Goal: Task Accomplishment & Management: Use online tool/utility

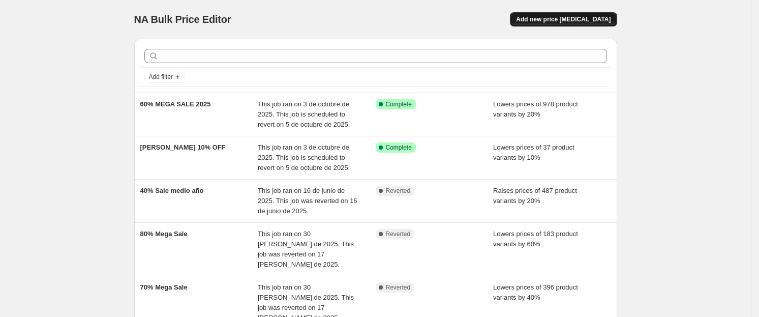
click at [577, 19] on span "Add new price [MEDICAL_DATA]" at bounding box center [563, 19] width 95 height 8
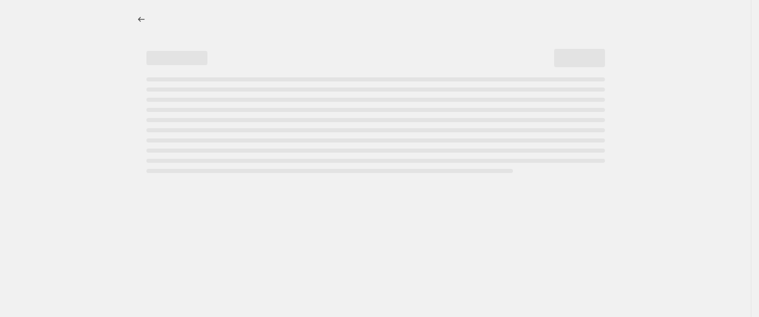
select select "percentage"
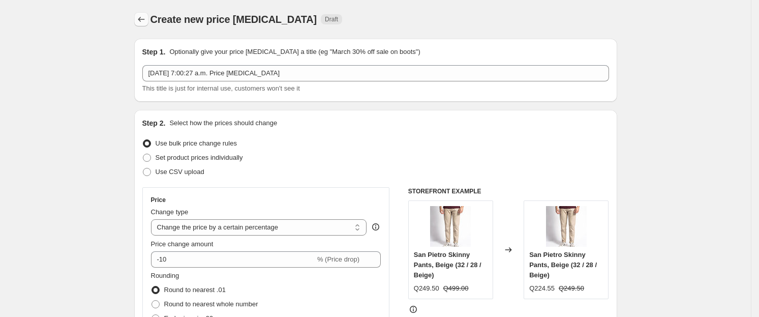
click at [148, 18] on button "Price change jobs" at bounding box center [141, 19] width 14 height 14
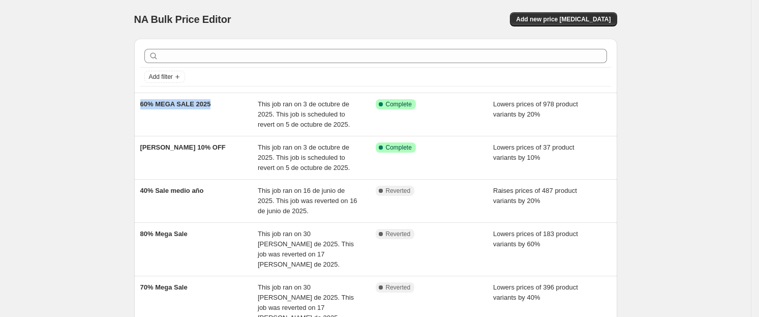
drag, startPoint x: 236, startPoint y: 106, endPoint x: 136, endPoint y: 106, distance: 100.1
click at [136, 106] on div "Add filter 60% MEGA SALE 2025 This job ran on 3 de octubre de 2025. This job is…" at bounding box center [371, 311] width 491 height 563
copy span "60% MEGA SALE 2025"
click at [595, 20] on span "Add new price [MEDICAL_DATA]" at bounding box center [563, 19] width 95 height 8
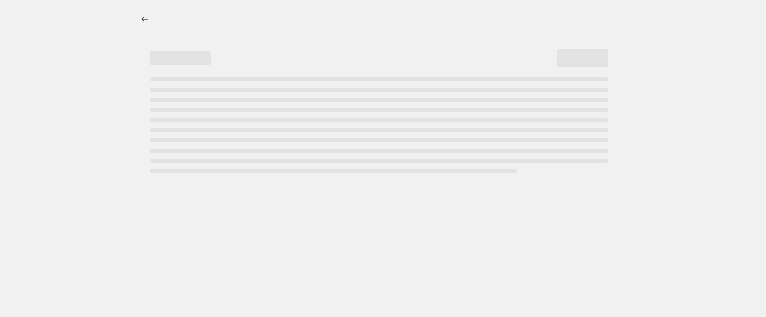
select select "percentage"
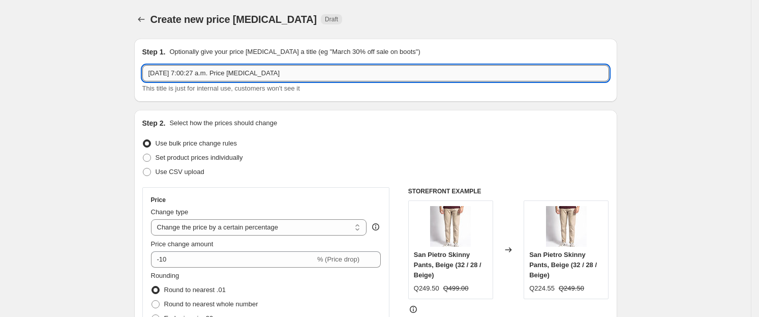
click at [301, 65] on input "3 oct 2025, 7:00:27 a.m. Price change job" at bounding box center [375, 73] width 467 height 16
paste input "60% MEGA SALE 2025"
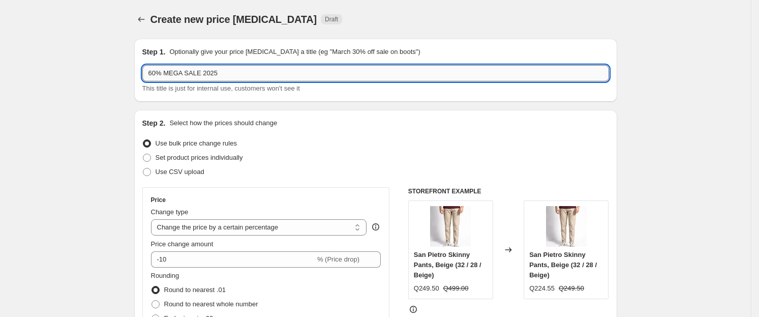
click at [157, 74] on input "60% MEGA SALE 2025" at bounding box center [375, 73] width 467 height 16
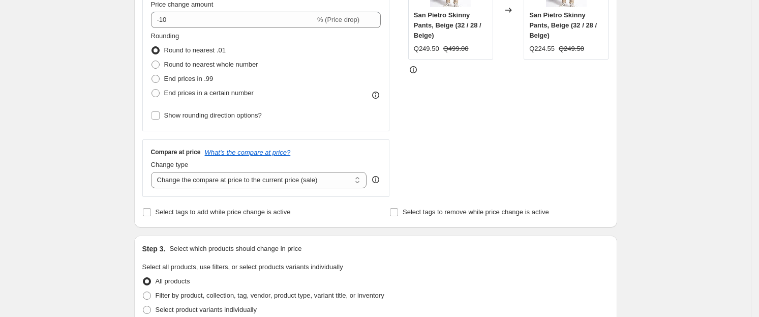
scroll to position [241, 0]
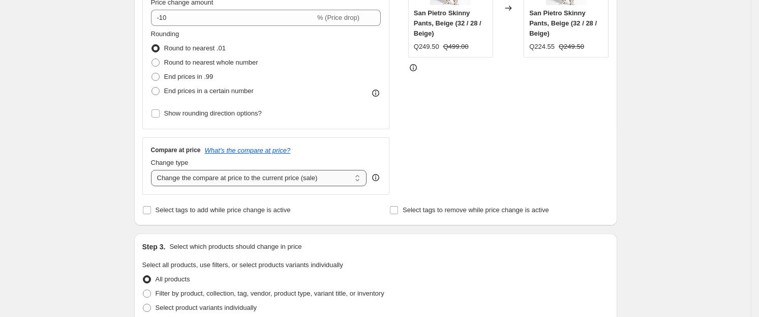
type input "80% MEGA SALE 2025"
click at [219, 180] on select "Change the compare at price to the current price (sale) Change the compare at p…" at bounding box center [259, 178] width 216 height 16
select select "no_change"
click at [154, 170] on select "Change the compare at price to the current price (sale) Change the compare at p…" at bounding box center [259, 178] width 216 height 16
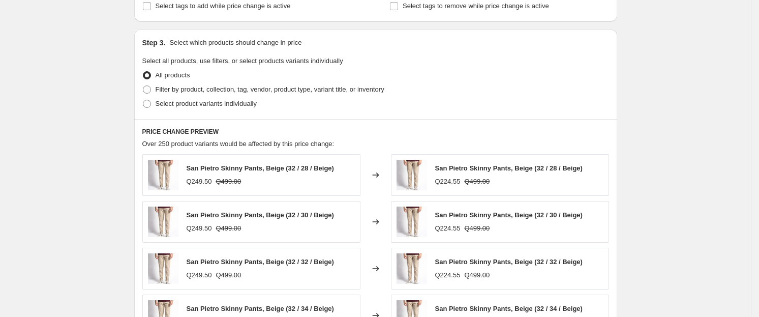
scroll to position [477, 0]
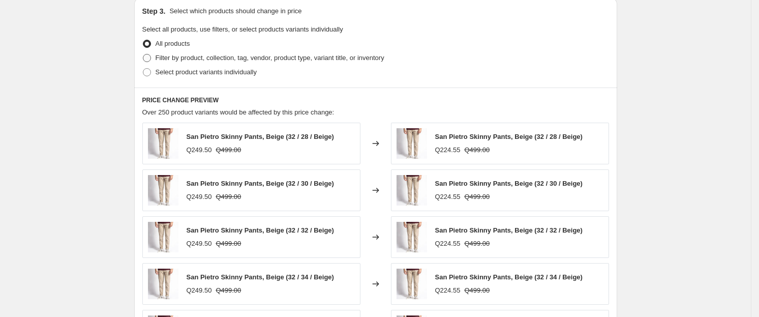
click at [165, 57] on span "Filter by product, collection, tag, vendor, product type, variant title, or inv…" at bounding box center [270, 58] width 229 height 8
click at [143, 54] on input "Filter by product, collection, tag, vendor, product type, variant title, or inv…" at bounding box center [143, 54] width 1 height 1
radio input "true"
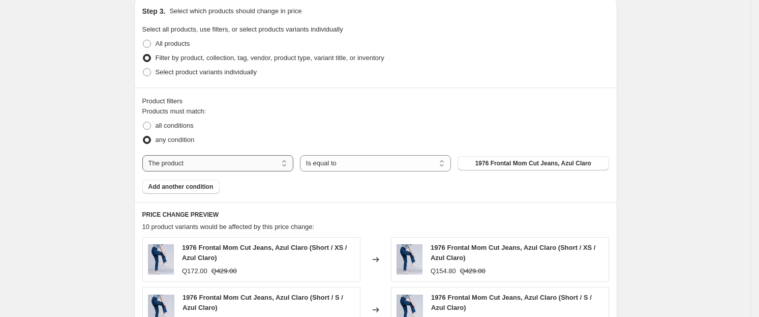
click at [290, 165] on select "The product The product's collection The product's tag The product's vendor The…" at bounding box center [217, 163] width 151 height 16
select select "collection"
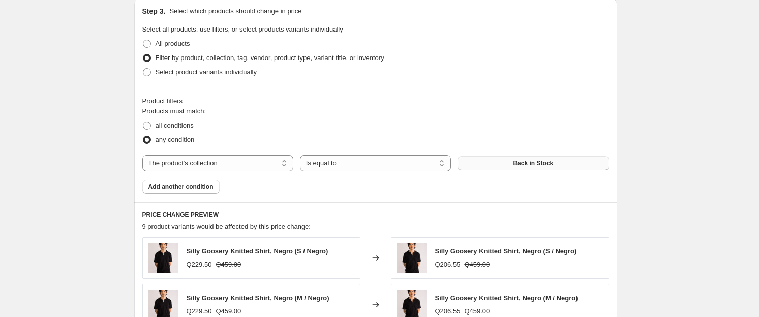
click at [512, 162] on button "Back in Stock" at bounding box center [532, 163] width 151 height 14
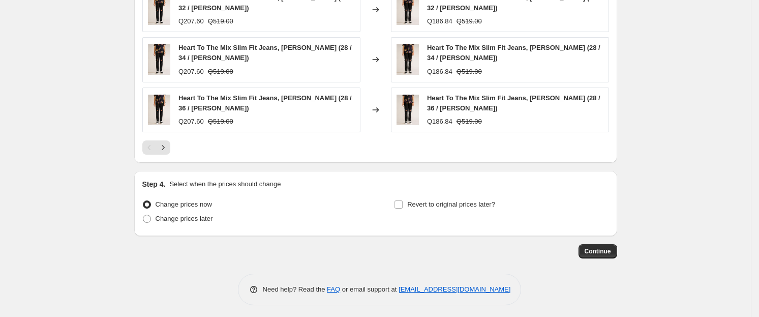
scroll to position [833, 0]
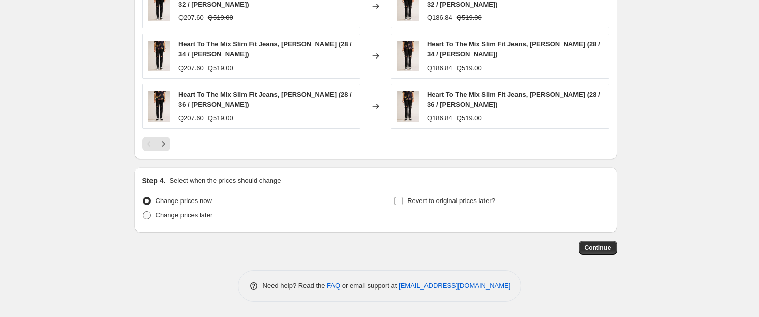
click at [203, 218] on span "Change prices later" at bounding box center [184, 215] width 57 height 8
click at [143, 211] on input "Change prices later" at bounding box center [143, 211] width 1 height 1
radio input "true"
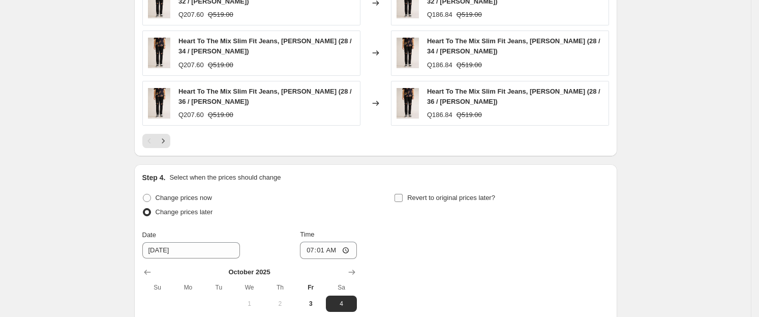
click at [408, 198] on label "Revert to original prices later?" at bounding box center [444, 198] width 101 height 14
click at [402, 198] on input "Revert to original prices later?" at bounding box center [398, 198] width 8 height 8
checkbox input "true"
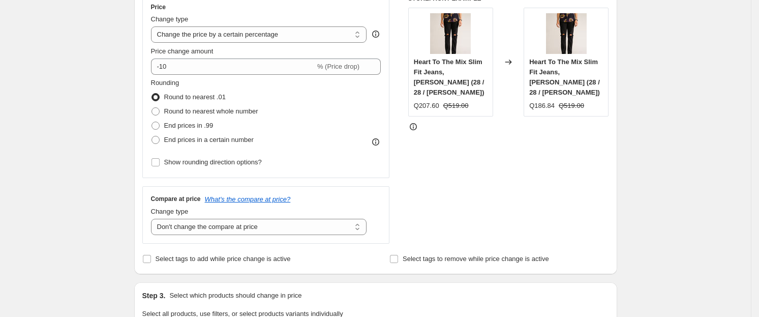
scroll to position [189, 0]
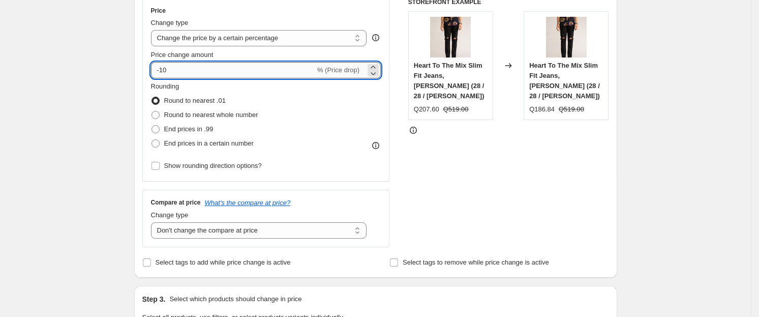
click at [185, 71] on input "-10" at bounding box center [233, 70] width 164 height 16
type input "-1"
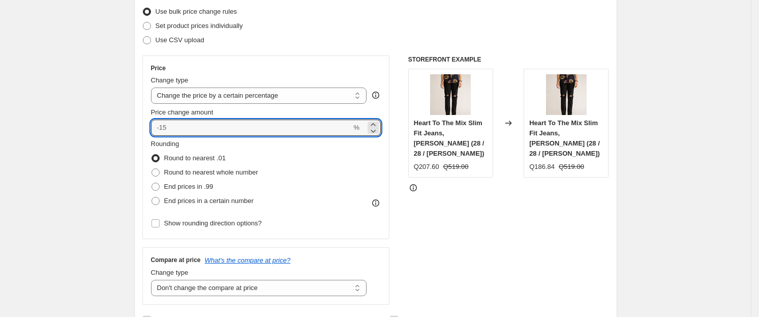
scroll to position [0, 0]
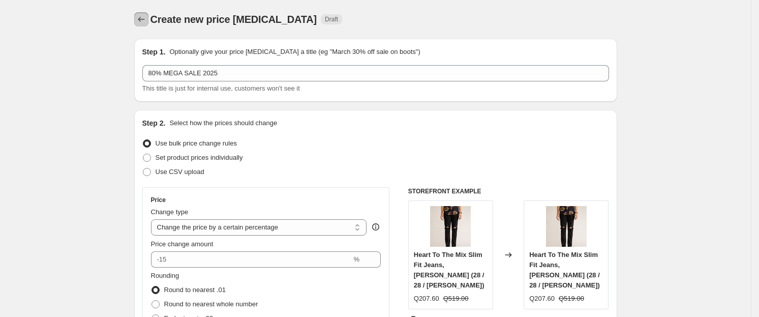
type input "0"
click at [143, 23] on icon "Price change jobs" at bounding box center [141, 19] width 10 height 10
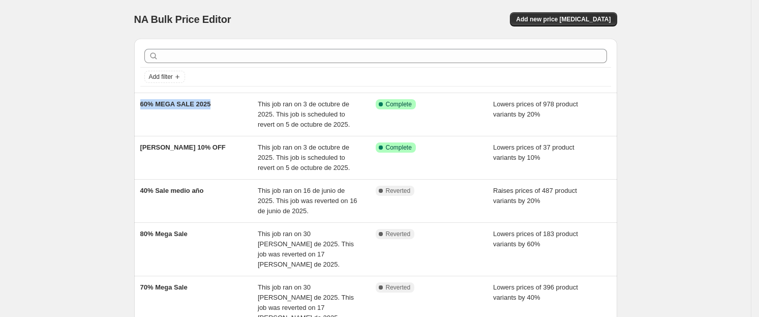
drag, startPoint x: 233, startPoint y: 108, endPoint x: 125, endPoint y: 112, distance: 108.8
copy span "60% MEGA SALE 2025"
click at [610, 22] on span "Add new price [MEDICAL_DATA]" at bounding box center [563, 19] width 95 height 8
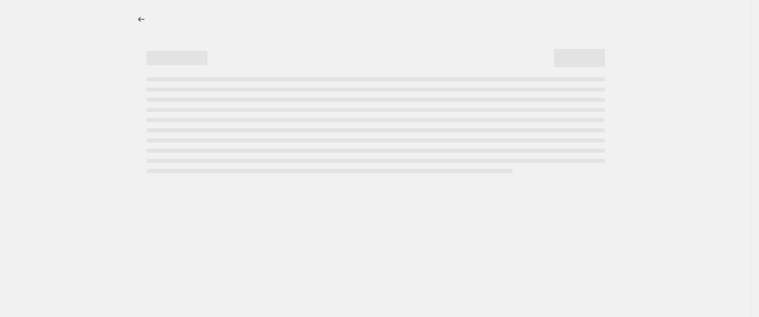
select select "percentage"
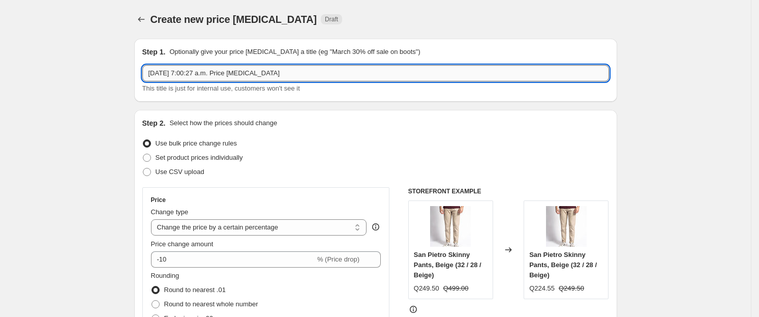
click at [309, 69] on input "3 oct 2025, 7:00:27 a.m. Price change job" at bounding box center [375, 73] width 467 height 16
paste input "60% MEGA SALE 2025"
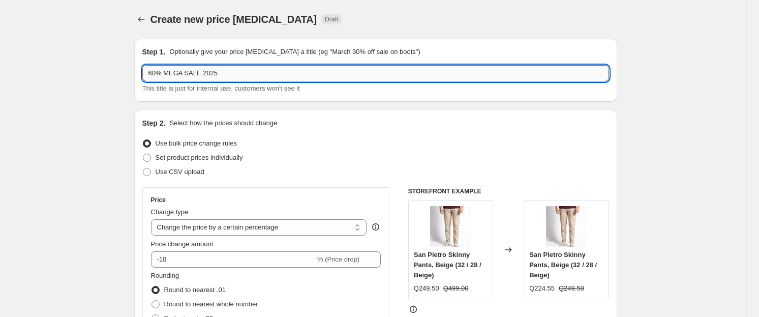
click at [161, 70] on input "60% MEGA SALE 2025" at bounding box center [375, 73] width 467 height 16
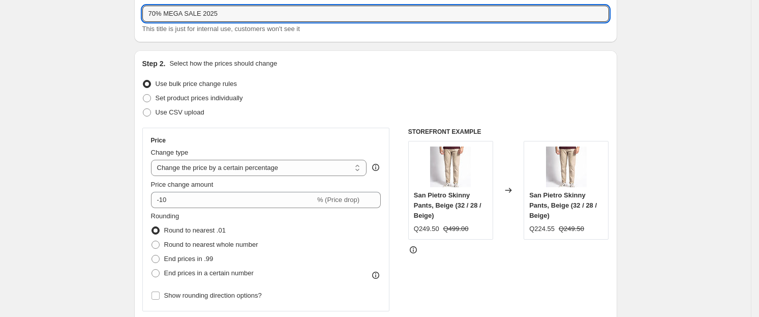
scroll to position [71, 0]
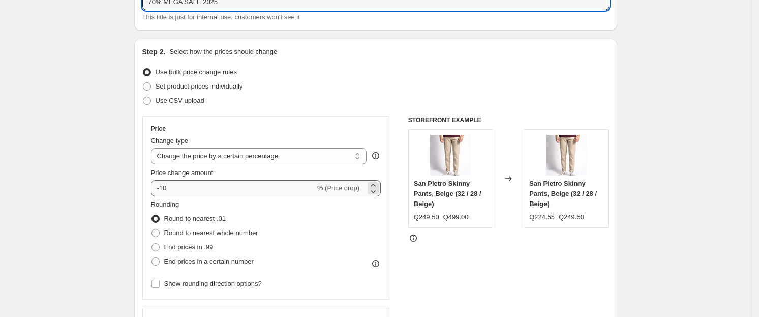
type input "70% MEGA SALE 2025"
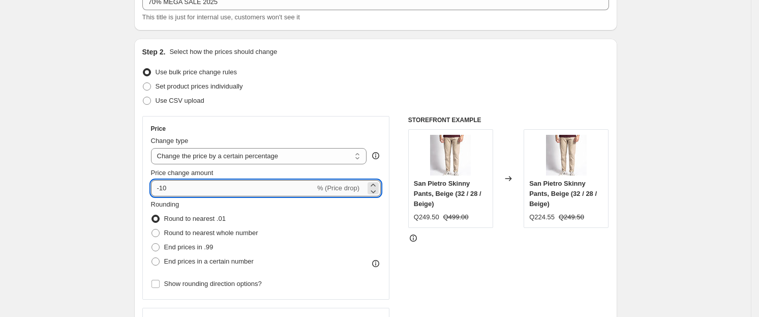
click at [304, 190] on input "-10" at bounding box center [233, 188] width 164 height 16
type input "-1"
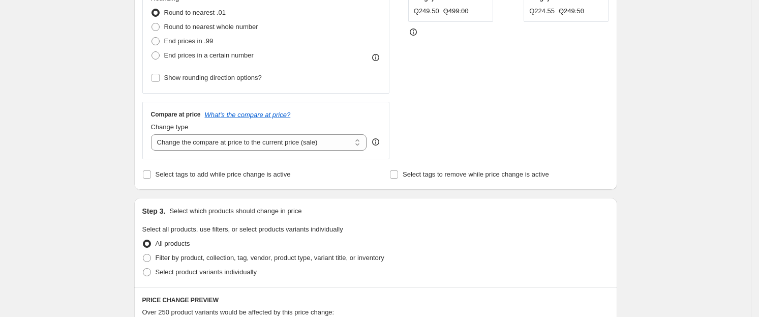
scroll to position [280, 0]
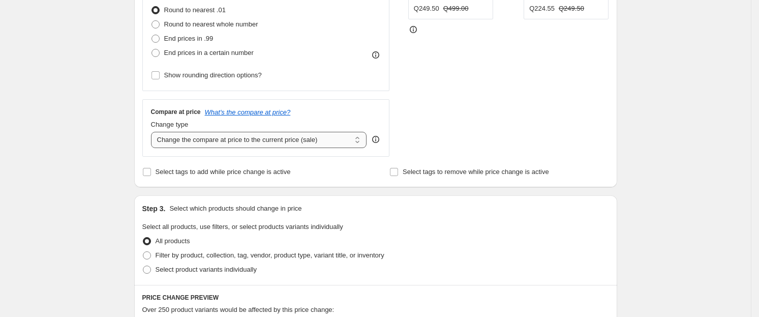
type input "-40"
click at [305, 140] on select "Change the compare at price to the current price (sale) Change the compare at p…" at bounding box center [259, 140] width 216 height 16
select select "no_change"
click at [154, 132] on select "Change the compare at price to the current price (sale) Change the compare at p…" at bounding box center [259, 140] width 216 height 16
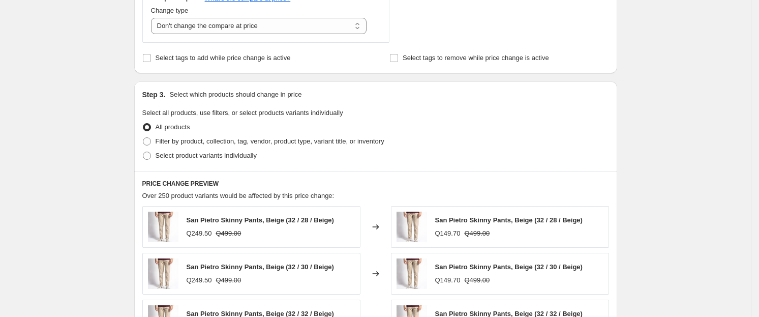
scroll to position [398, 0]
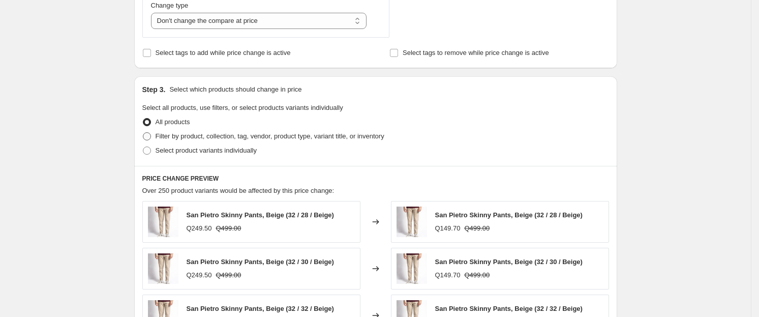
click at [288, 139] on span "Filter by product, collection, tag, vendor, product type, variant title, or inv…" at bounding box center [270, 136] width 229 height 8
click at [143, 133] on input "Filter by product, collection, tag, vendor, product type, variant title, or inv…" at bounding box center [143, 132] width 1 height 1
radio input "true"
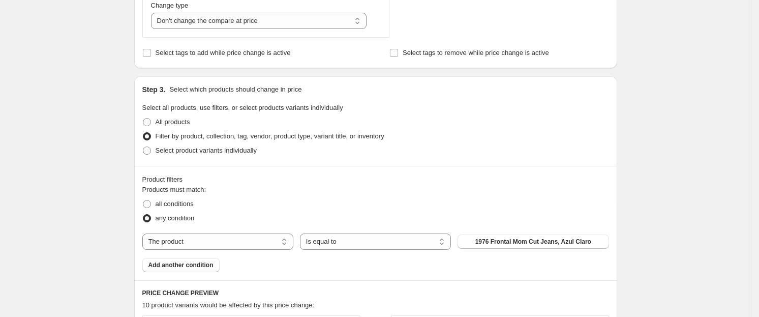
click at [249, 252] on div "Products must match: all conditions any condition The product The product's col…" at bounding box center [375, 227] width 467 height 87
click at [256, 246] on select "The product The product's collection The product's tag The product's vendor The…" at bounding box center [217, 241] width 151 height 16
select select "collection"
click at [520, 245] on button "80% Mega Sale 25" at bounding box center [532, 241] width 151 height 14
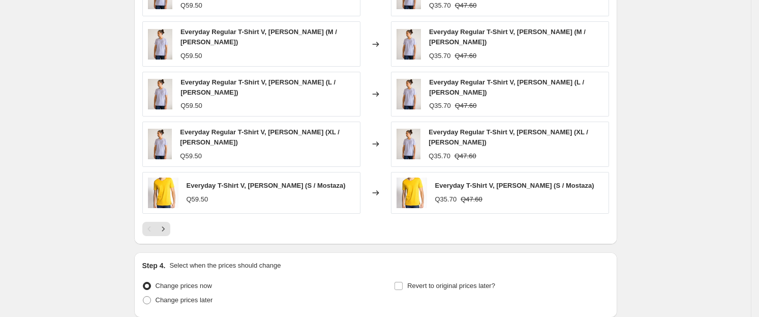
scroll to position [816, 0]
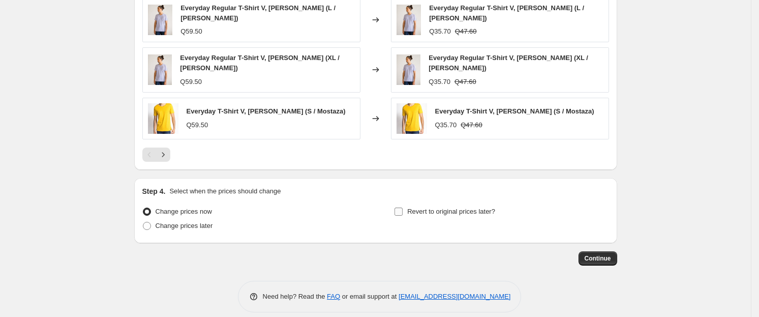
click at [409, 204] on label "Revert to original prices later?" at bounding box center [444, 211] width 101 height 14
click at [402, 207] on input "Revert to original prices later?" at bounding box center [398, 211] width 8 height 8
checkbox input "true"
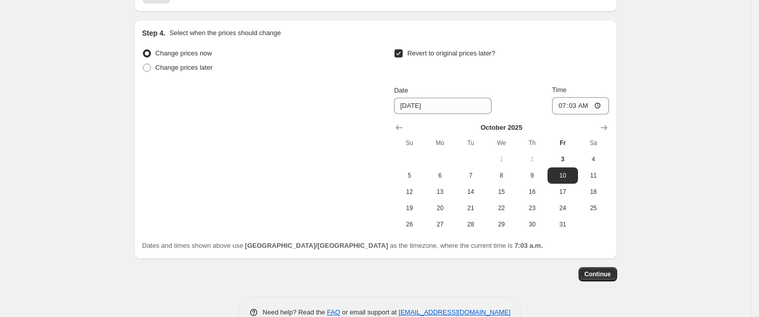
scroll to position [990, 0]
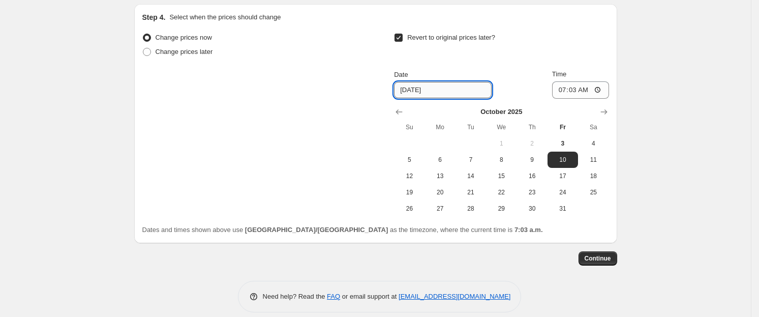
click at [421, 82] on input "[DATE]" at bounding box center [443, 90] width 98 height 16
type input "[DATE]"
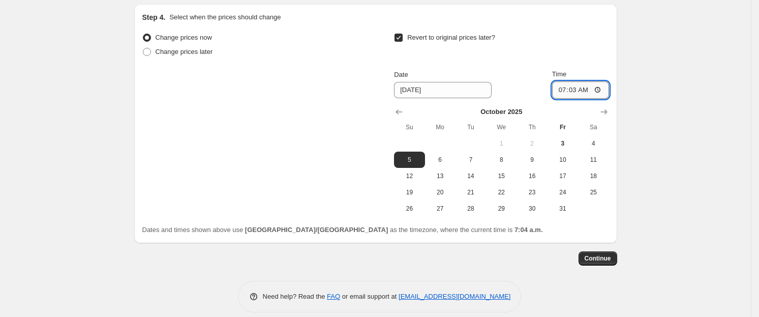
click at [601, 81] on input "07:03" at bounding box center [580, 89] width 57 height 17
type input "23:59"
click at [599, 254] on span "Continue" at bounding box center [597, 258] width 26 height 8
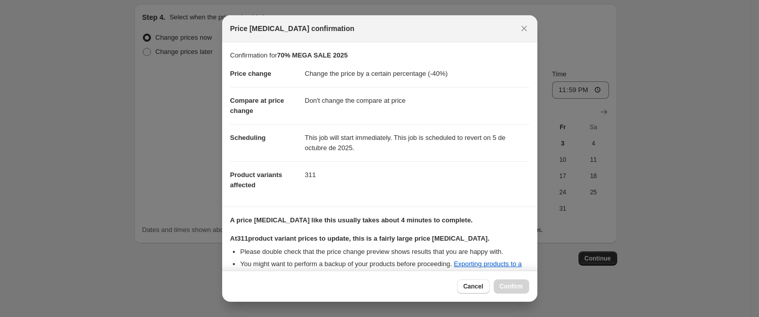
scroll to position [178, 0]
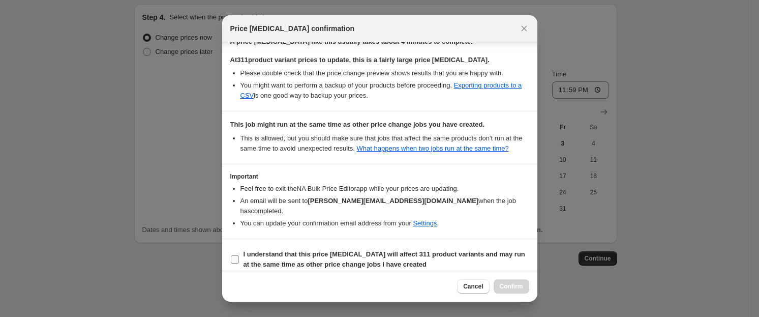
click at [249, 250] on b "I understand that this price change job will affect 311 product variants and ma…" at bounding box center [384, 259] width 282 height 18
click at [239, 255] on input "I understand that this price change job will affect 311 product variants and ma…" at bounding box center [235, 259] width 8 height 8
checkbox input "true"
click at [521, 284] on span "Confirm" at bounding box center [511, 286] width 23 height 8
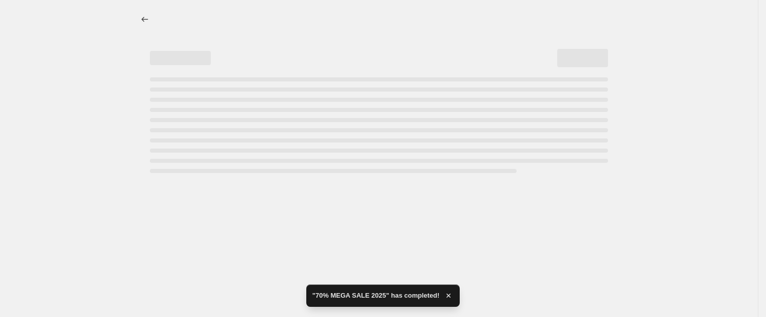
select select "percentage"
select select "no_change"
select select "collection"
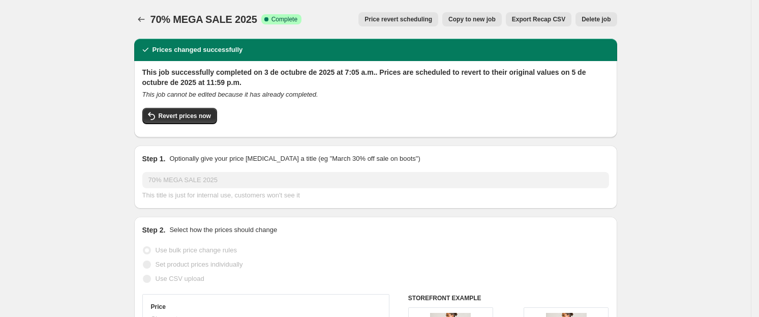
click at [148, 27] on div "70% MEGA SALE 2025. This page is ready 70% MEGA SALE 2025 Success Complete Comp…" at bounding box center [375, 19] width 483 height 39
click at [146, 20] on icon "Price change jobs" at bounding box center [141, 19] width 10 height 10
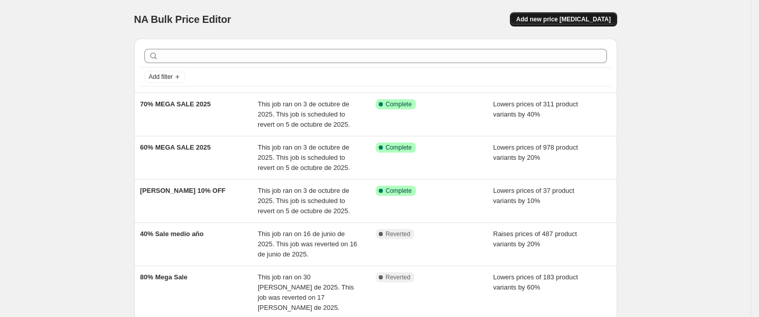
click at [588, 17] on span "Add new price [MEDICAL_DATA]" at bounding box center [563, 19] width 95 height 8
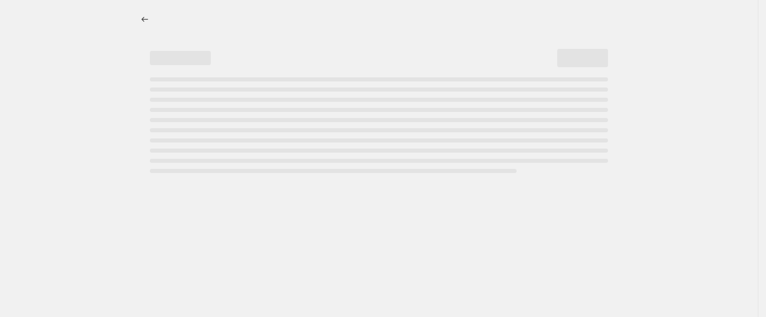
select select "percentage"
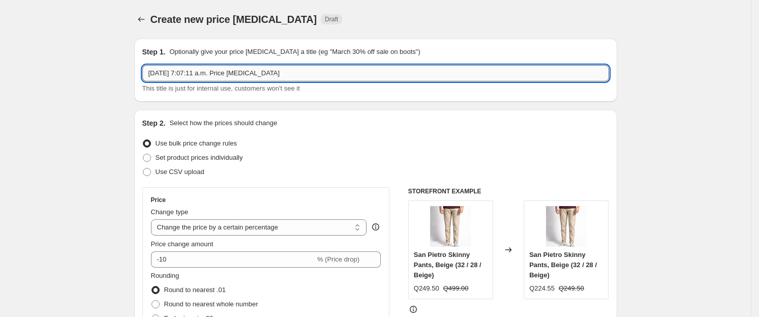
click at [273, 74] on input "3 oct 2025, 7:07:11 a.m. Price change job" at bounding box center [375, 73] width 467 height 16
type input "7"
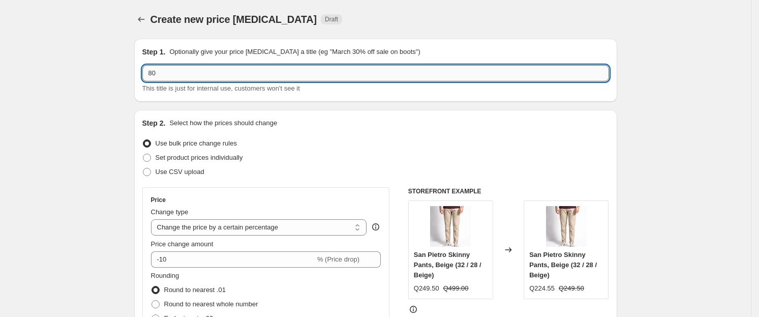
type input "8"
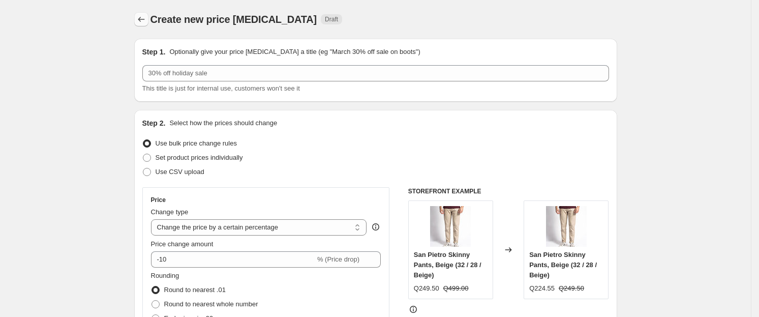
click at [145, 18] on icon "Price change jobs" at bounding box center [141, 19] width 10 height 10
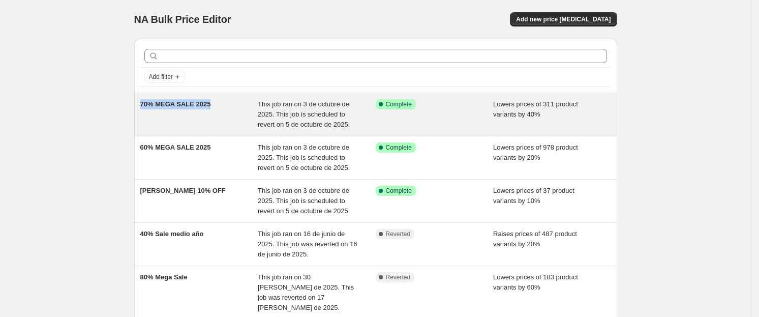
drag, startPoint x: 231, startPoint y: 105, endPoint x: 138, endPoint y: 102, distance: 93.5
click at [138, 102] on div "70% MEGA SALE 2025 This job ran on 3 de octubre de 2025. This job is scheduled …" at bounding box center [375, 114] width 483 height 43
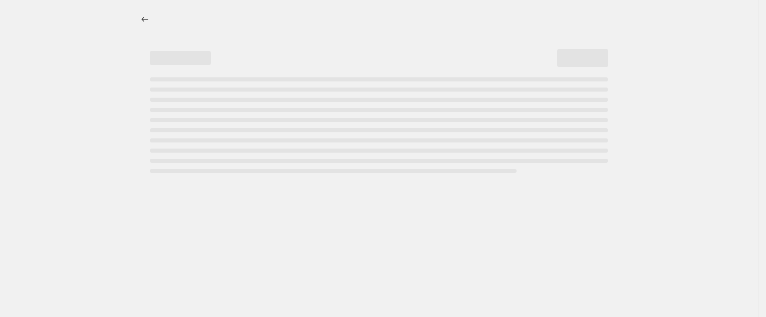
select select "percentage"
select select "no_change"
select select "collection"
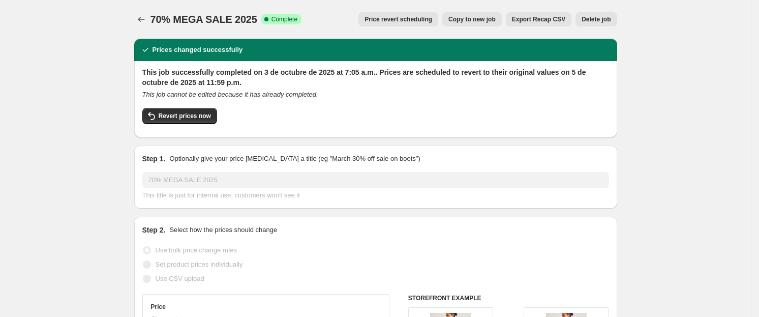
click at [224, 21] on span "70% MEGA SALE 2025" at bounding box center [203, 19] width 107 height 11
copy span "70% MEGA SALE 2025"
click at [146, 21] on icon "Price change jobs" at bounding box center [141, 19] width 10 height 10
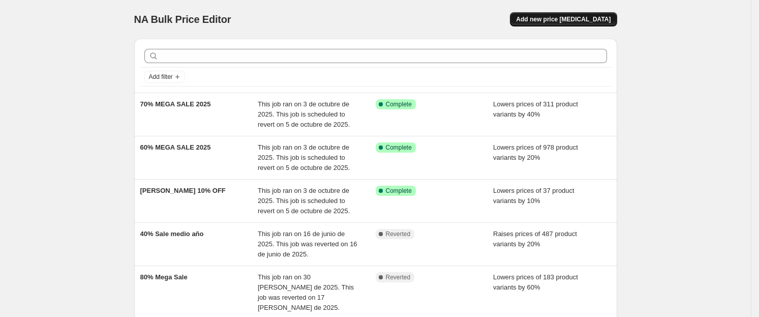
click at [589, 19] on span "Add new price [MEDICAL_DATA]" at bounding box center [563, 19] width 95 height 8
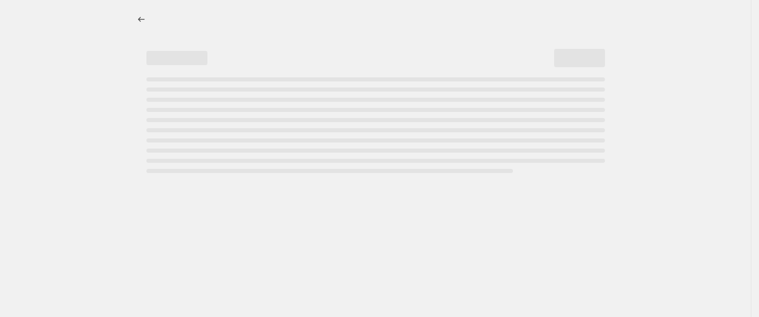
select select "percentage"
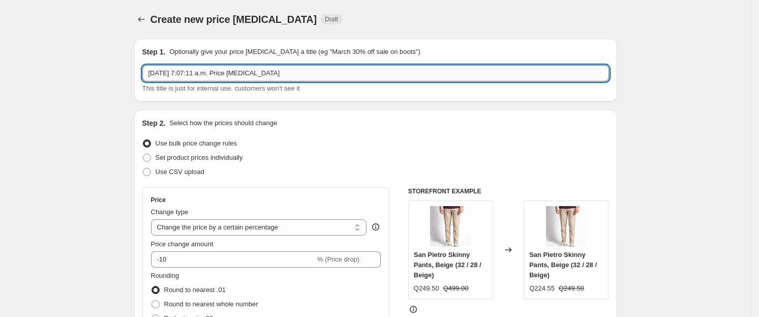
click at [337, 69] on input "3 oct 2025, 7:07:11 a.m. Price change job" at bounding box center [375, 73] width 467 height 16
paste input "70% MEGA SALE 2025"
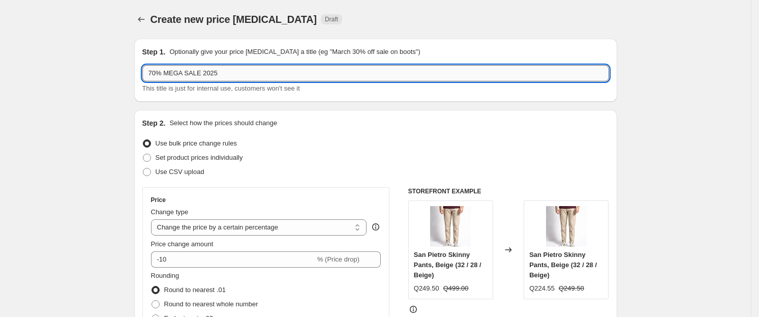
click at [157, 72] on input "70% MEGA SALE 2025" at bounding box center [375, 73] width 467 height 16
type input "80% MEGA SALE 2025"
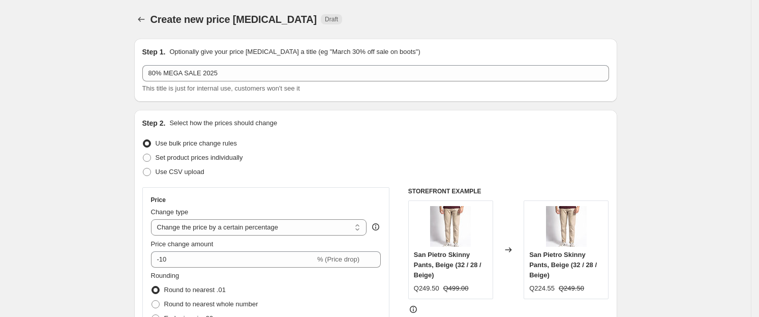
click at [464, 45] on div "Step 1. Optionally give your price change job a title (eg "March 30% off sale o…" at bounding box center [375, 70] width 483 height 63
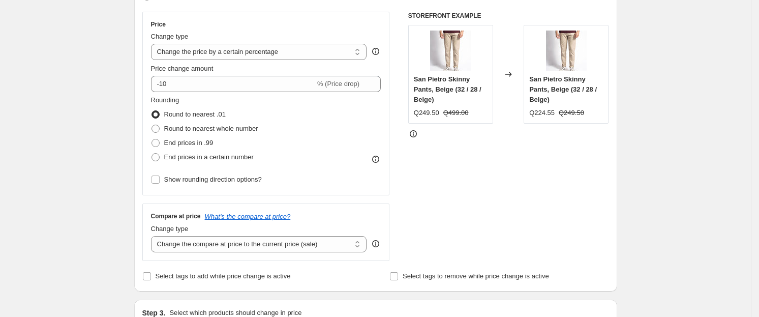
scroll to position [178, 0]
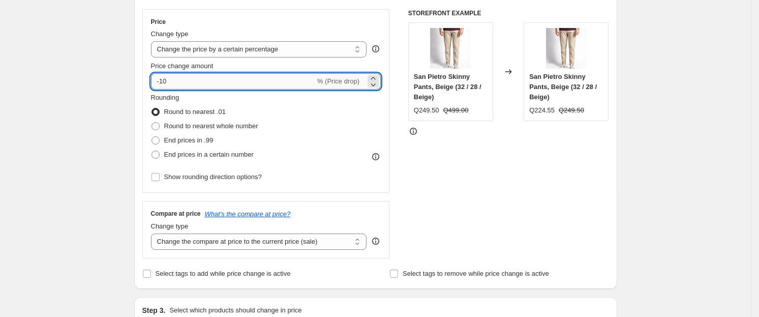
click at [226, 88] on input "-10" at bounding box center [233, 81] width 164 height 16
type input "-1"
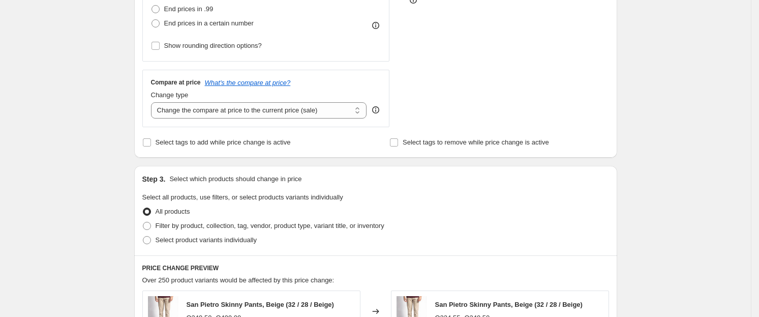
scroll to position [316, 0]
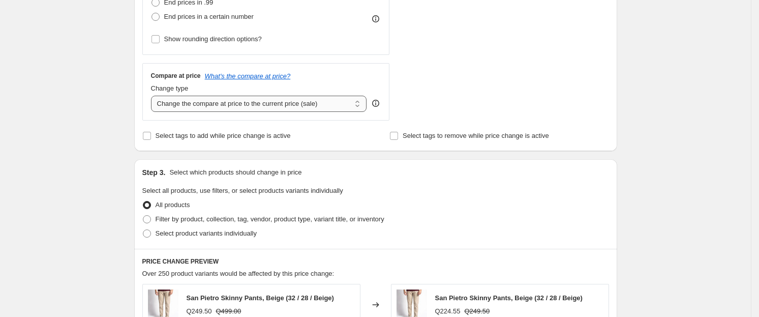
type input "-60"
click at [237, 104] on select "Change the compare at price to the current price (sale) Change the compare at p…" at bounding box center [259, 104] width 216 height 16
select select "no_change"
click at [154, 96] on select "Change the compare at price to the current price (sale) Change the compare at p…" at bounding box center [259, 104] width 216 height 16
click at [228, 219] on span "Filter by product, collection, tag, vendor, product type, variant title, or inv…" at bounding box center [270, 219] width 229 height 8
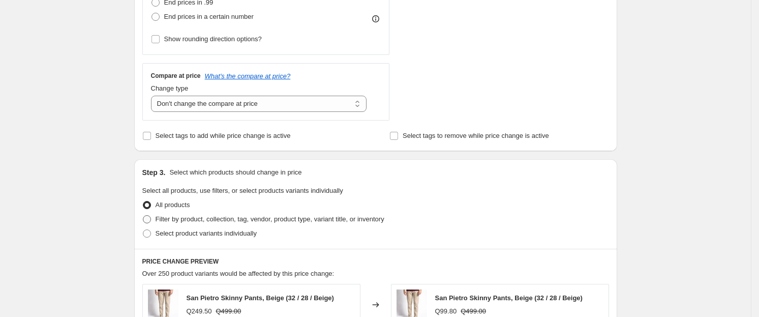
click at [143, 215] on input "Filter by product, collection, tag, vendor, product type, variant title, or inv…" at bounding box center [143, 215] width 1 height 1
radio input "true"
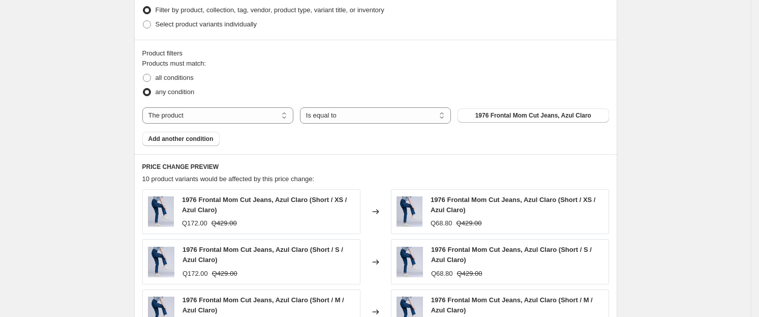
scroll to position [536, 0]
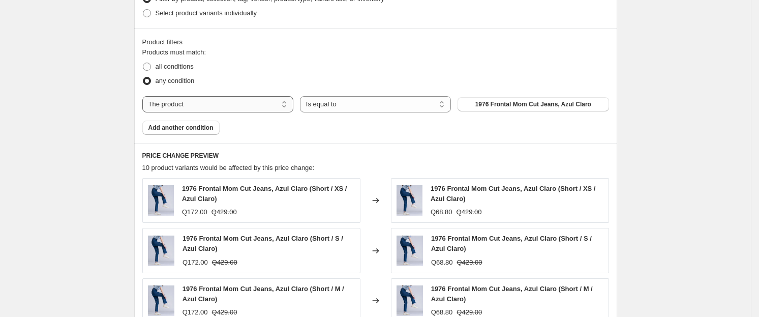
click at [214, 102] on select "The product The product's collection The product's tag The product's vendor The…" at bounding box center [217, 104] width 151 height 16
select select "collection"
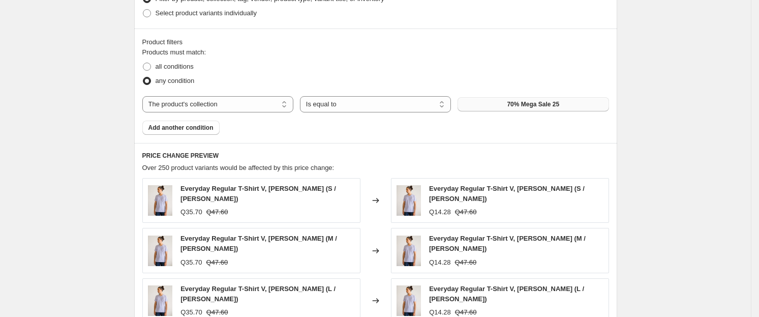
click at [559, 109] on button "70% Mega Sale 25" at bounding box center [532, 104] width 151 height 14
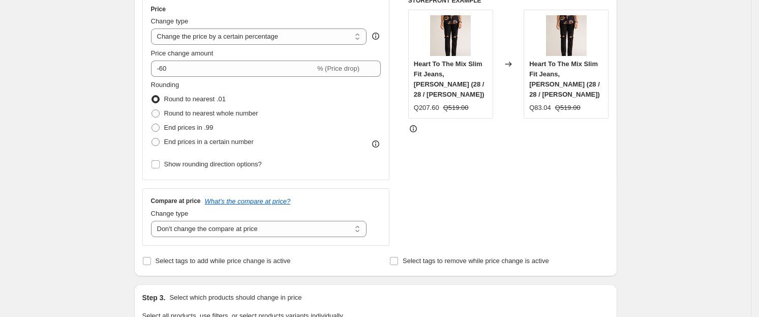
scroll to position [201, 0]
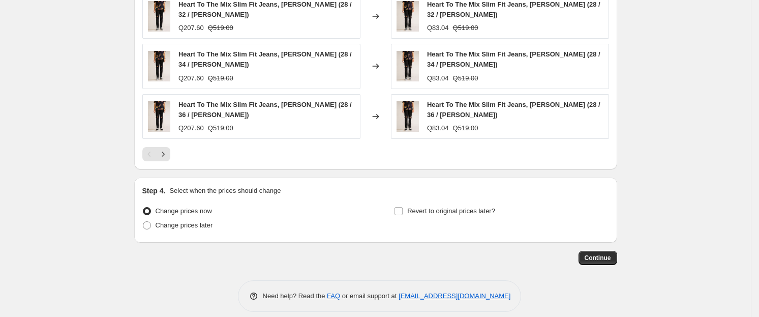
scroll to position [833, 0]
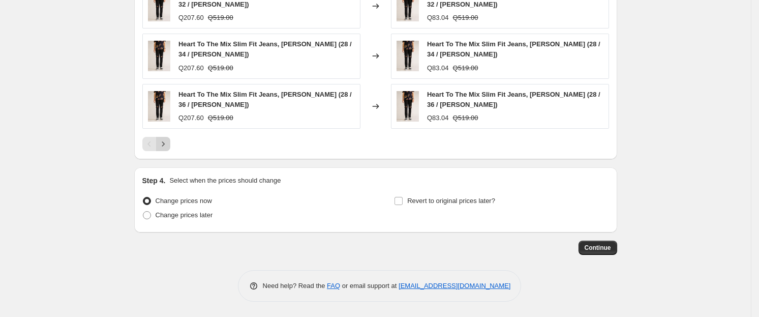
click at [166, 146] on icon "Next" at bounding box center [163, 144] width 10 height 10
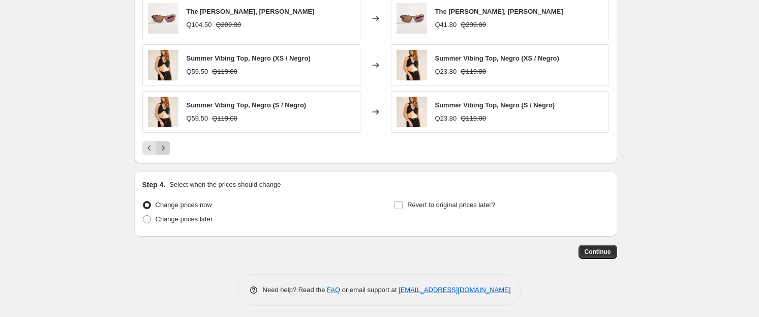
scroll to position [822, 0]
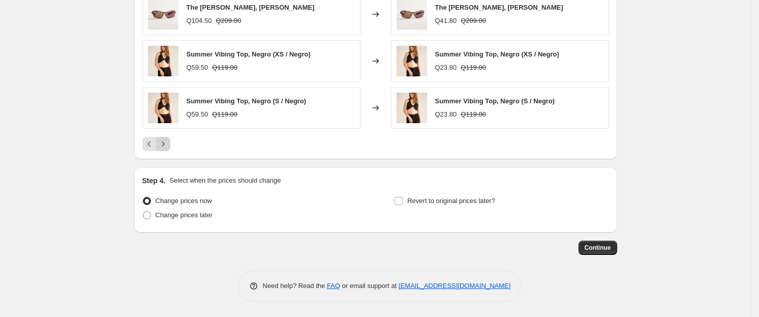
click at [166, 146] on icon "Next" at bounding box center [163, 144] width 10 height 10
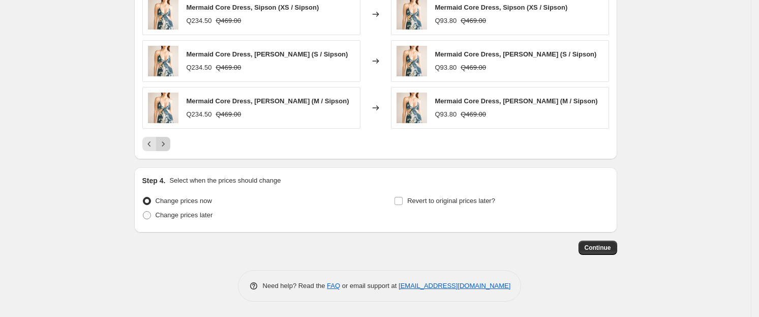
click at [166, 146] on icon "Next" at bounding box center [163, 144] width 10 height 10
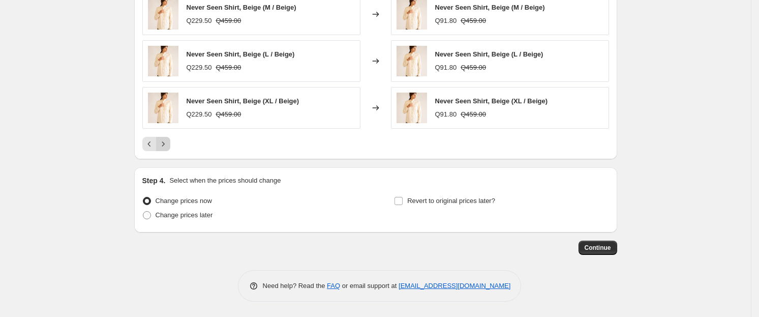
click at [166, 146] on icon "Next" at bounding box center [163, 144] width 10 height 10
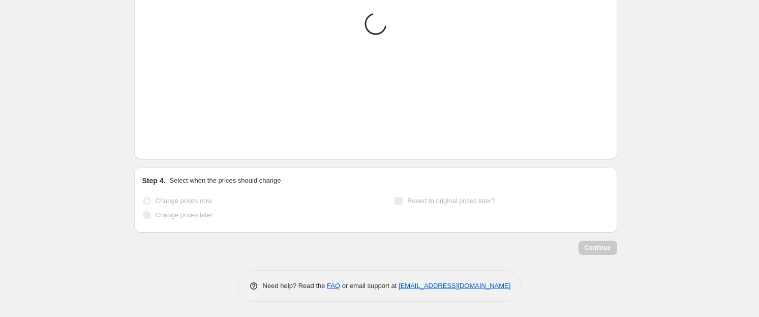
scroll to position [802, 0]
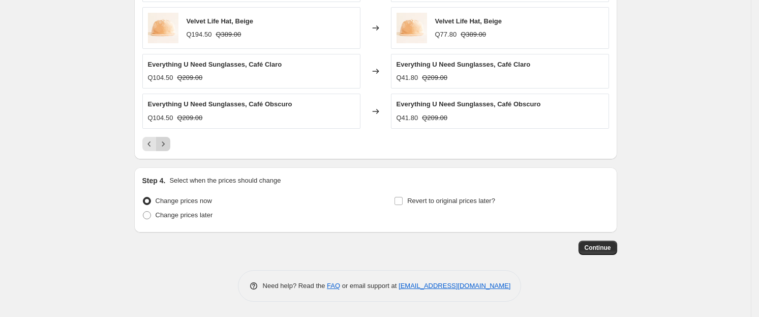
click at [166, 146] on icon "Next" at bounding box center [163, 144] width 10 height 10
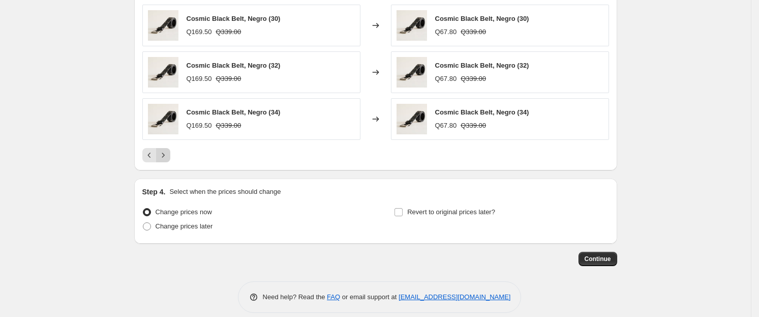
click at [166, 146] on div "Overthinker Pin, Verde Claro Q39.00 Changed to Overthinker Pin, Verde Claro Q15…" at bounding box center [375, 36] width 467 height 251
click at [166, 156] on icon "Next" at bounding box center [163, 155] width 10 height 10
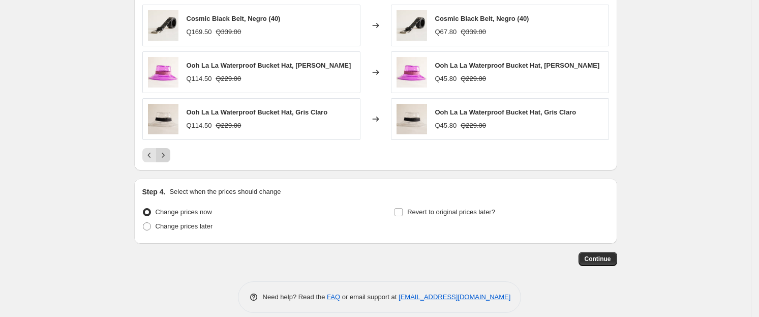
click at [166, 156] on icon "Next" at bounding box center [163, 155] width 10 height 10
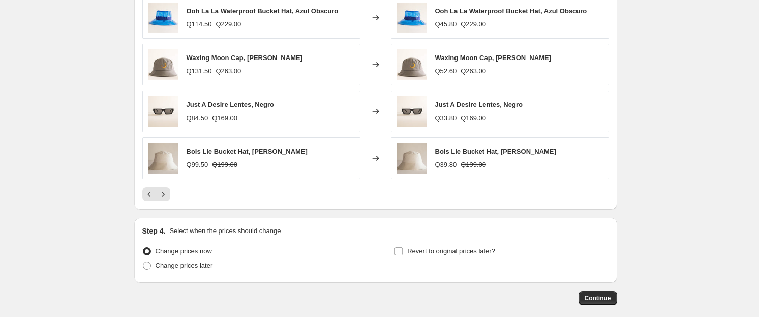
scroll to position [816, 0]
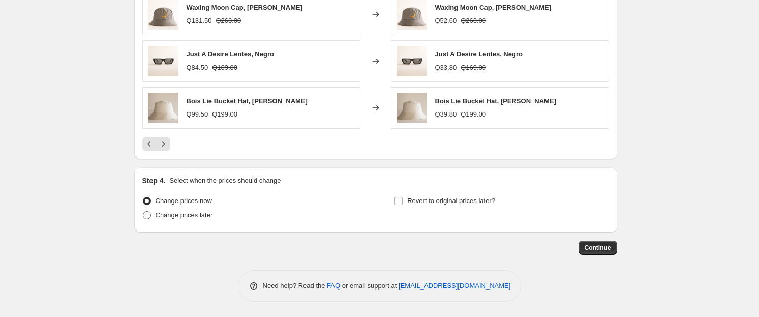
click at [194, 217] on span "Change prices later" at bounding box center [184, 215] width 57 height 8
click at [143, 211] on input "Change prices later" at bounding box center [143, 211] width 1 height 1
radio input "true"
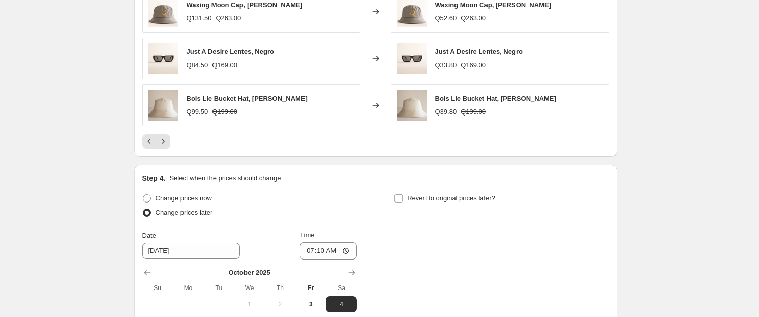
scroll to position [990, 0]
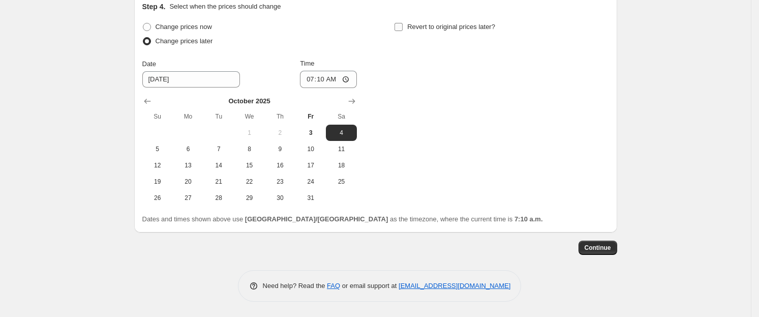
click at [412, 26] on span "Revert to original prices later?" at bounding box center [451, 27] width 88 height 8
click at [402, 26] on input "Revert to original prices later?" at bounding box center [398, 27] width 8 height 8
checkbox input "true"
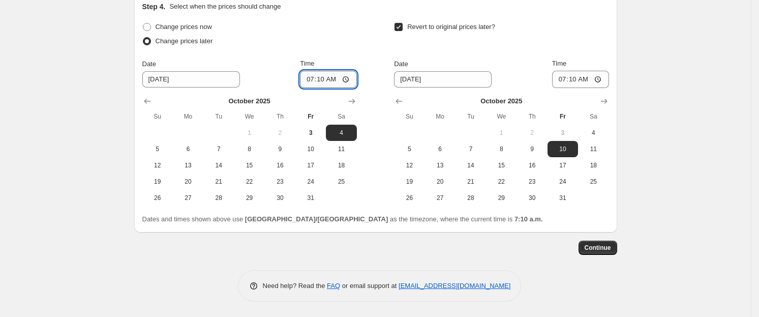
click at [322, 83] on input "07:10" at bounding box center [328, 79] width 57 height 17
click at [322, 81] on input "07:10" at bounding box center [328, 79] width 57 height 17
click at [353, 78] on input "07:10" at bounding box center [328, 79] width 57 height 17
click at [336, 83] on input "07:10" at bounding box center [328, 79] width 57 height 17
click at [314, 131] on span "3" at bounding box center [310, 133] width 22 height 8
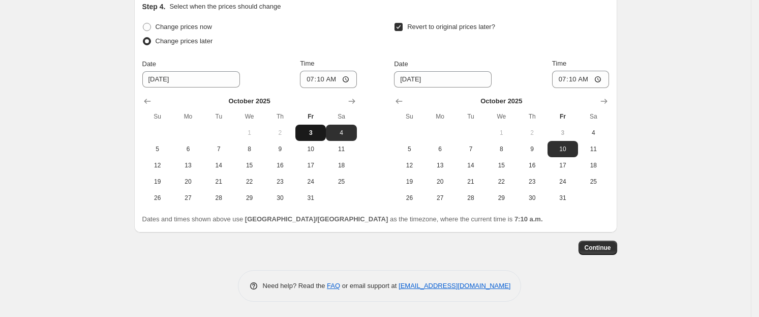
type input "[DATE]"
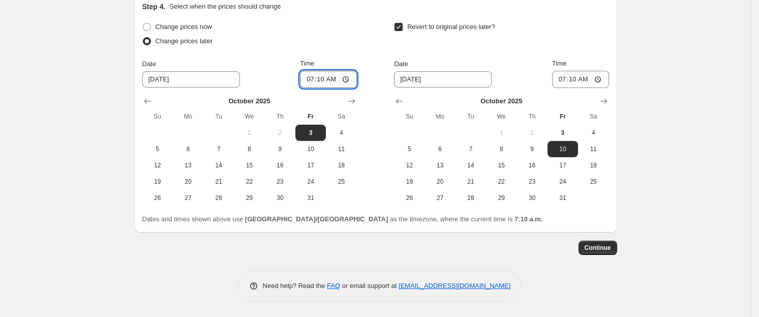
click at [330, 81] on input "07:10" at bounding box center [328, 79] width 57 height 17
click at [350, 79] on input "07:10" at bounding box center [328, 79] width 57 height 17
type input "07:12"
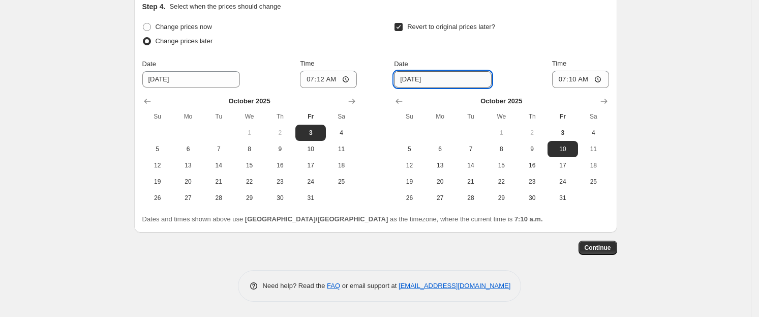
click at [447, 80] on input "[DATE]" at bounding box center [443, 79] width 98 height 16
click at [422, 77] on input "[DATE]" at bounding box center [443, 79] width 98 height 16
type input "[DATE]"
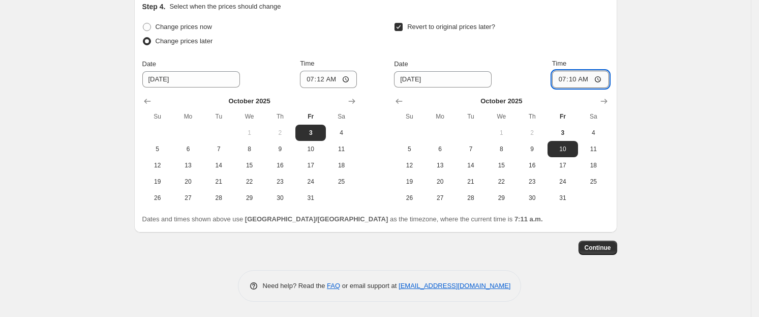
click at [603, 79] on input "07:10" at bounding box center [580, 79] width 57 height 17
click at [604, 75] on input "23:10" at bounding box center [580, 79] width 57 height 17
type input "23:59"
click at [605, 246] on span "Continue" at bounding box center [597, 247] width 26 height 8
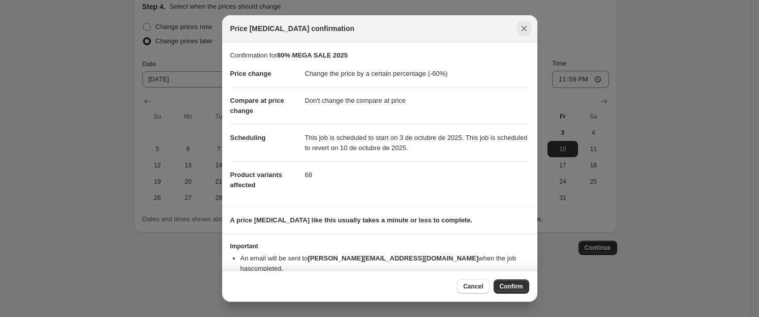
click at [530, 29] on button "Close" at bounding box center [524, 28] width 14 height 14
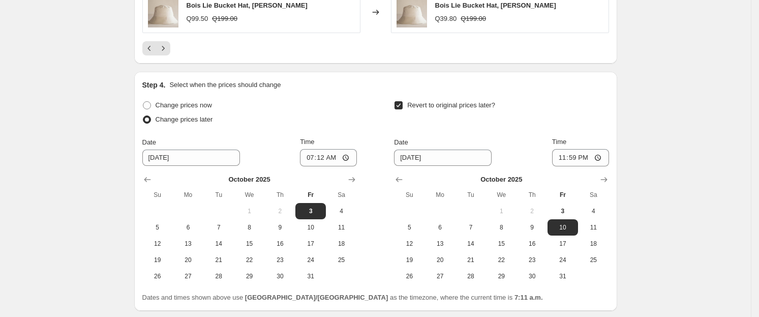
scroll to position [906, 0]
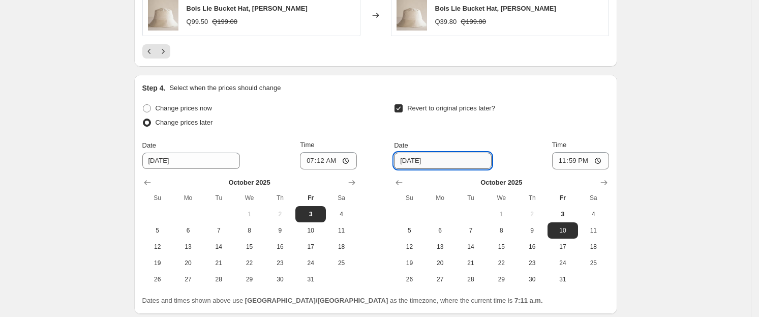
click at [418, 163] on input "[DATE]" at bounding box center [443, 160] width 98 height 16
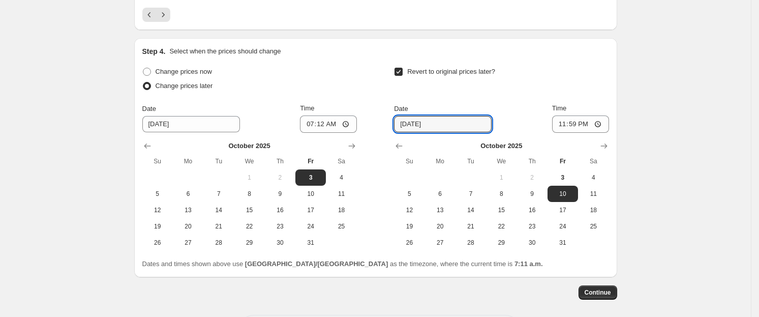
scroll to position [990, 0]
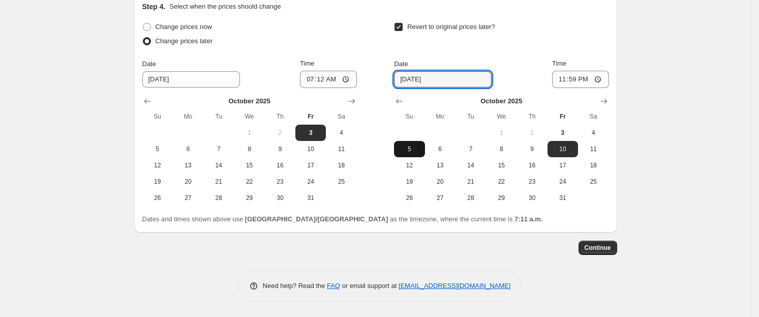
type input "[DATE]"
click at [416, 150] on span "5" at bounding box center [409, 149] width 22 height 8
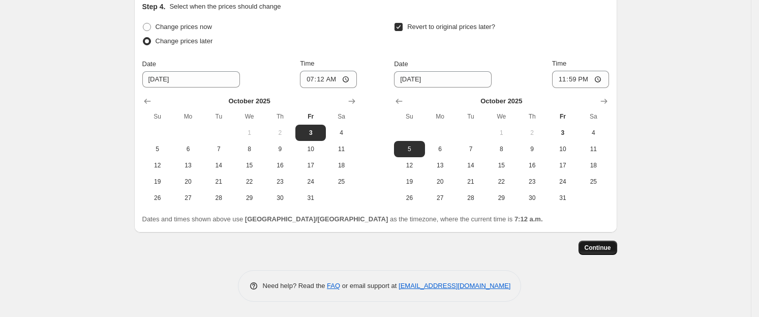
click at [610, 252] on button "Continue" at bounding box center [597, 247] width 39 height 14
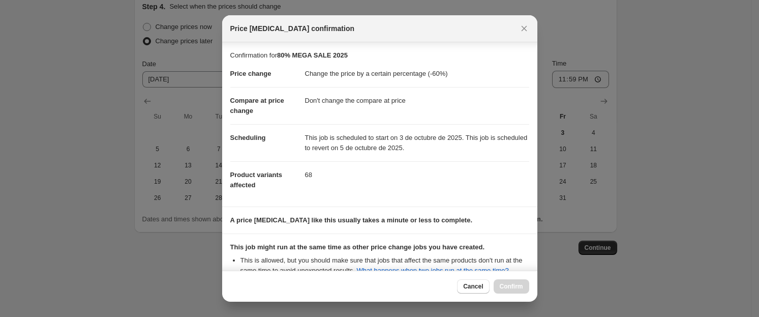
scroll to position [110, 0]
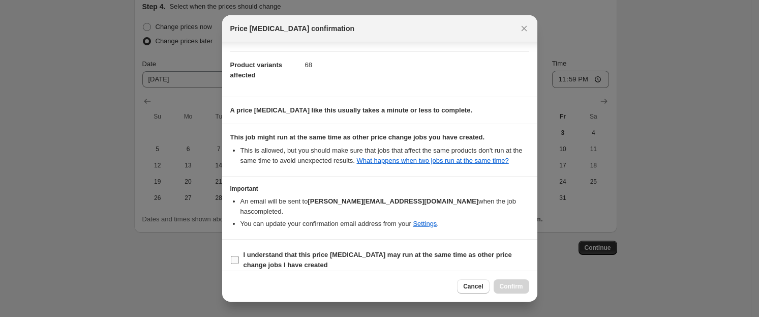
click at [249, 251] on b "I understand that this price change job may run at the same time as other price…" at bounding box center [377, 260] width 268 height 18
click at [239, 256] on input "I understand that this price change job may run at the same time as other price…" at bounding box center [235, 260] width 8 height 8
checkbox input "true"
click at [515, 290] on span "Confirm" at bounding box center [511, 286] width 23 height 8
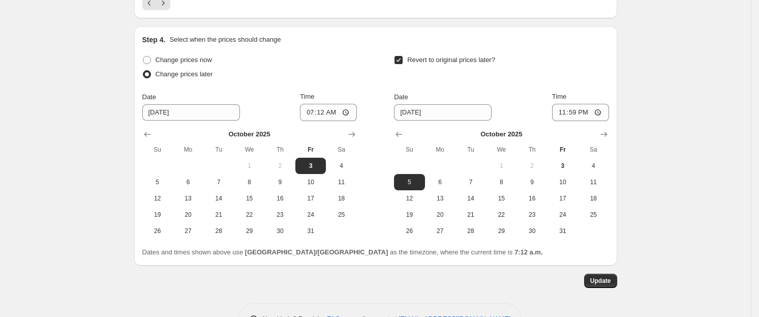
scroll to position [1052, 0]
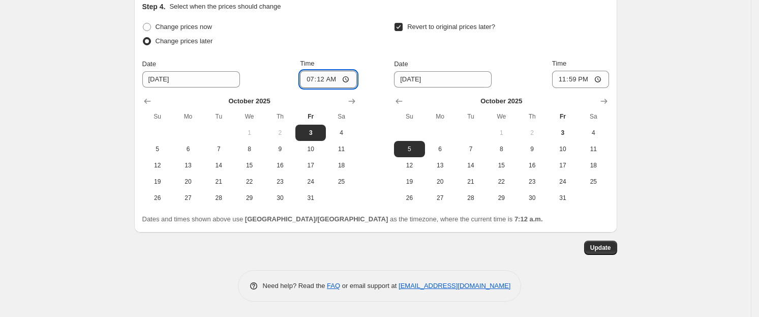
click at [347, 79] on input "07:12" at bounding box center [328, 79] width 57 height 17
type input "07:14"
click at [611, 252] on button "Update" at bounding box center [600, 247] width 33 height 14
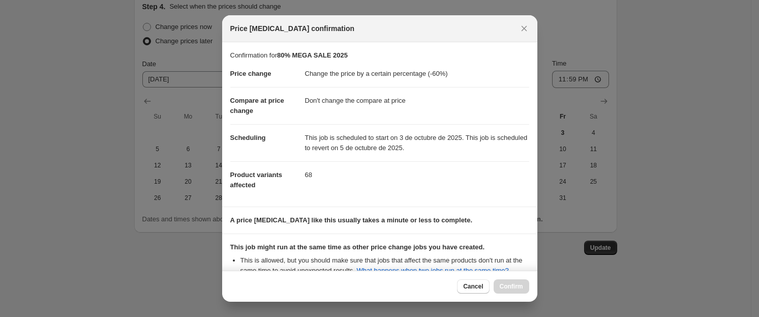
scroll to position [110, 0]
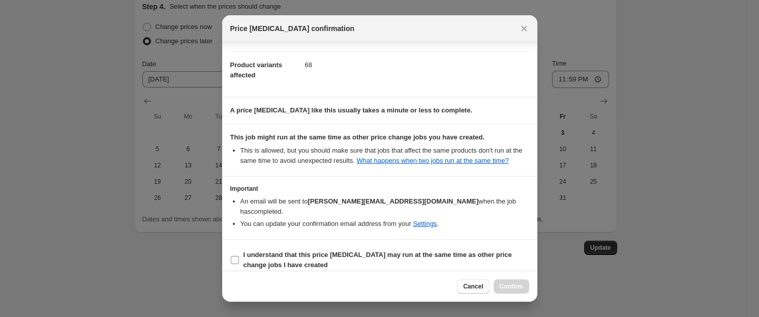
click at [256, 251] on b "I understand that this price change job may run at the same time as other price…" at bounding box center [377, 260] width 268 height 18
click at [239, 256] on input "I understand that this price change job may run at the same time as other price…" at bounding box center [235, 260] width 8 height 8
checkbox input "true"
click at [501, 285] on span "Confirm" at bounding box center [511, 286] width 23 height 8
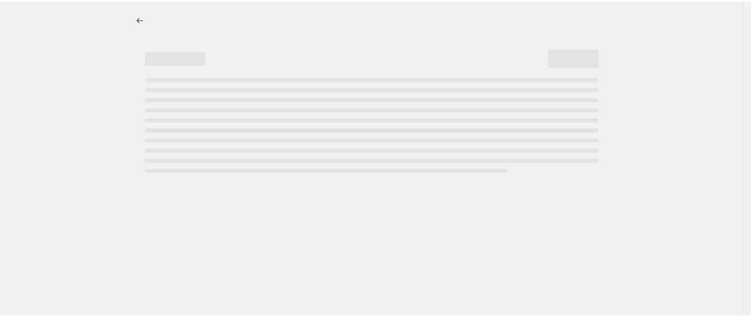
scroll to position [0, 0]
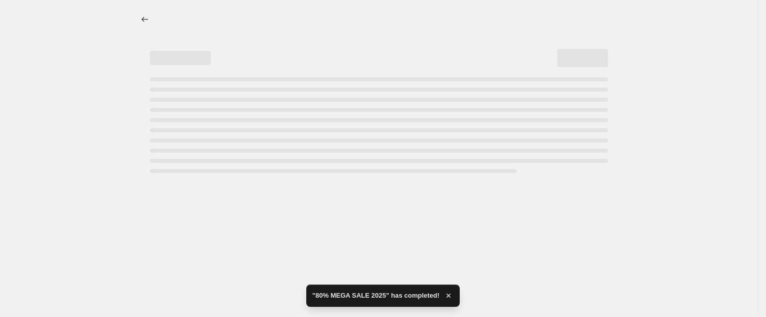
select select "percentage"
select select "no_change"
select select "collection"
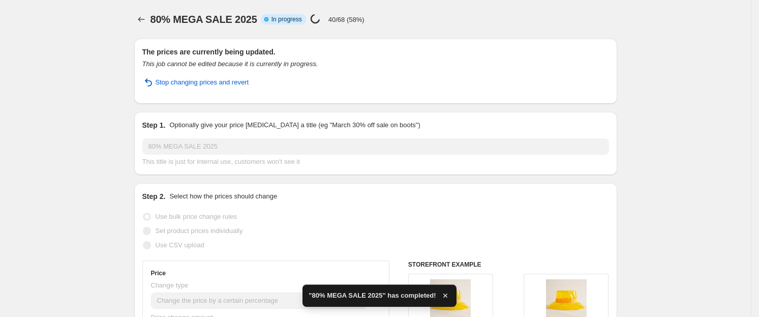
click at [759, 201] on html "Home Settings Plans Skip to content 80% MEGA SALE 2025. This page is ready 80% …" at bounding box center [379, 158] width 759 height 317
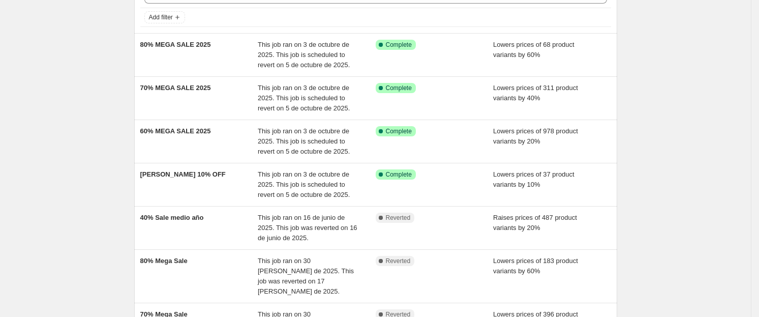
scroll to position [61, 0]
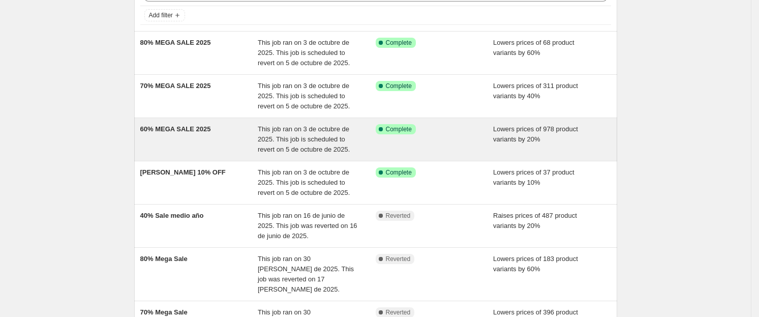
click at [228, 157] on div "60% MEGA SALE 2025 This job ran on 3 de octubre de 2025. This job is scheduled …" at bounding box center [375, 139] width 483 height 43
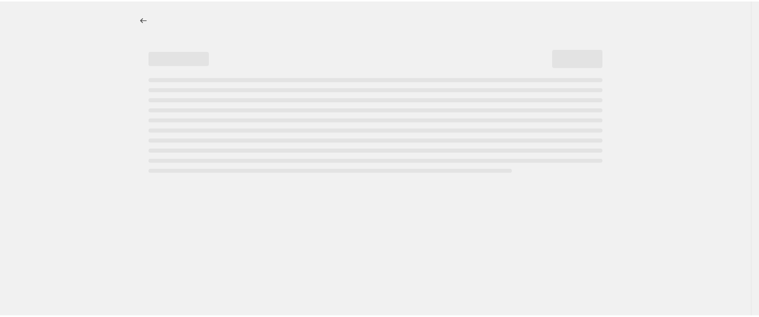
select select "percentage"
select select "no_change"
select select "collection"
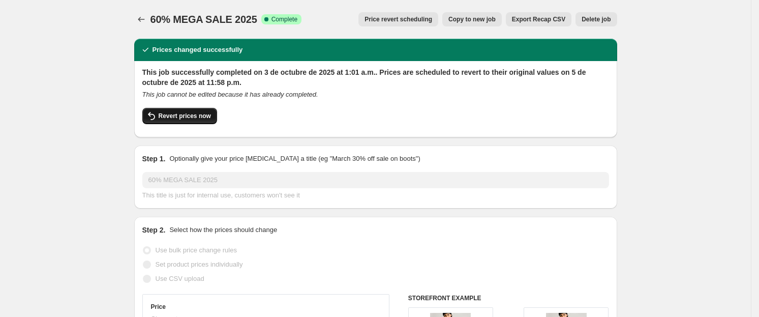
click at [195, 121] on button "Revert prices now" at bounding box center [179, 116] width 75 height 16
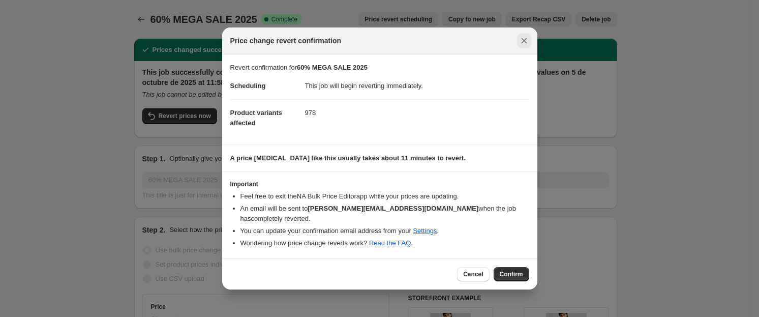
click at [523, 46] on icon "Close" at bounding box center [524, 41] width 10 height 10
checkbox input "true"
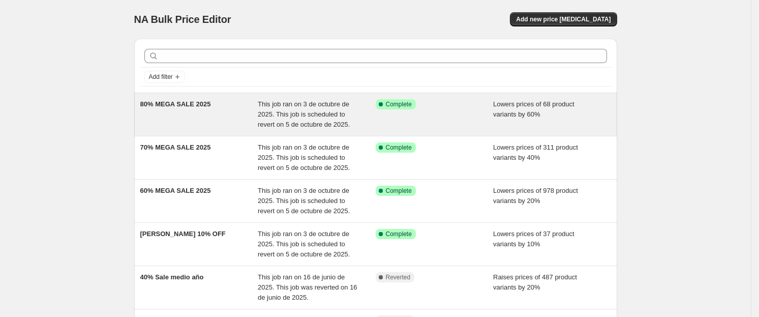
click at [386, 117] on div "Success Complete Complete" at bounding box center [435, 114] width 118 height 30
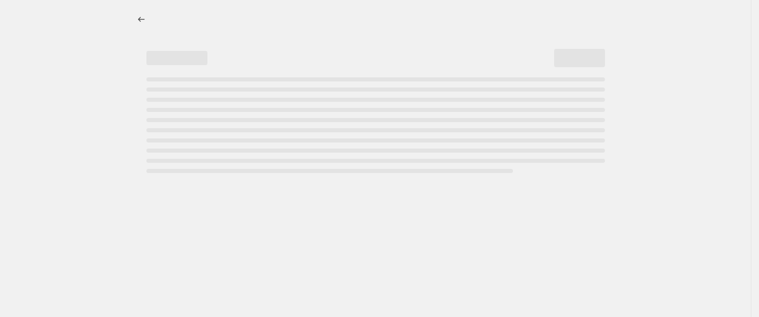
select select "percentage"
select select "no_change"
select select "collection"
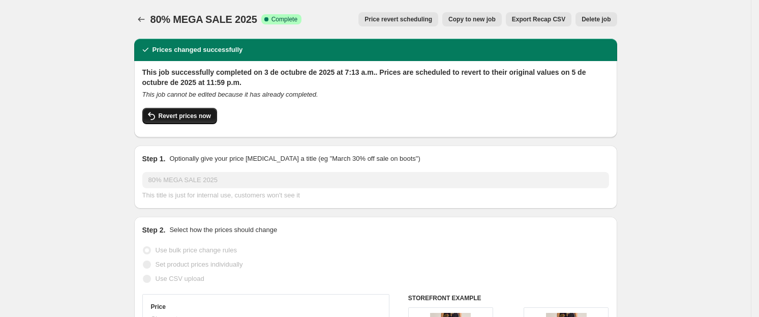
click at [199, 116] on span "Revert prices now" at bounding box center [185, 116] width 52 height 8
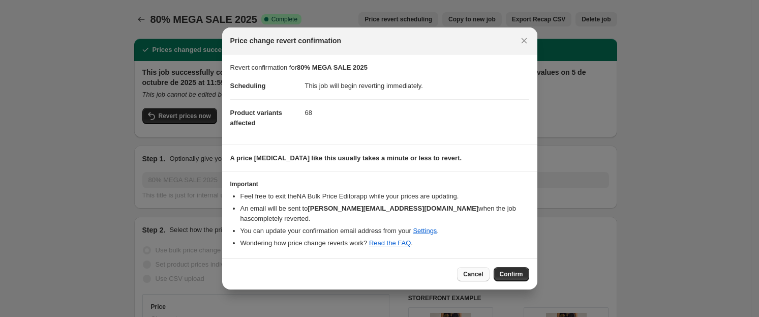
click at [470, 270] on span "Cancel" at bounding box center [473, 274] width 20 height 8
checkbox input "true"
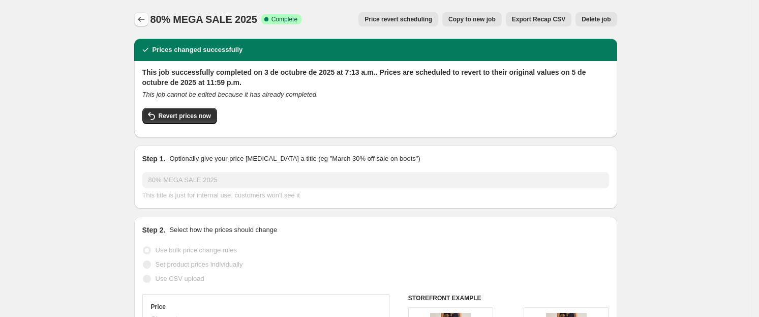
click at [144, 23] on icon "Price change jobs" at bounding box center [141, 19] width 10 height 10
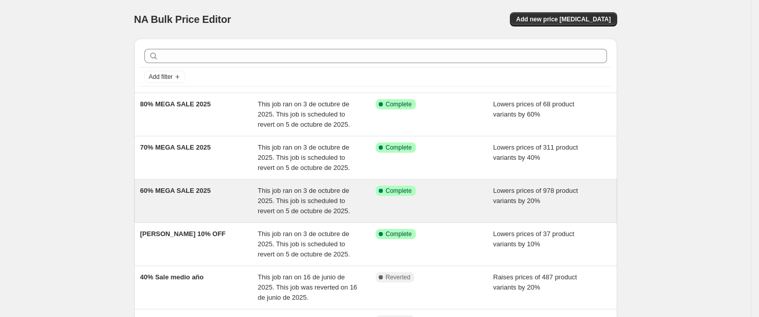
click at [191, 191] on span "60% MEGA SALE 2025" at bounding box center [175, 191] width 71 height 8
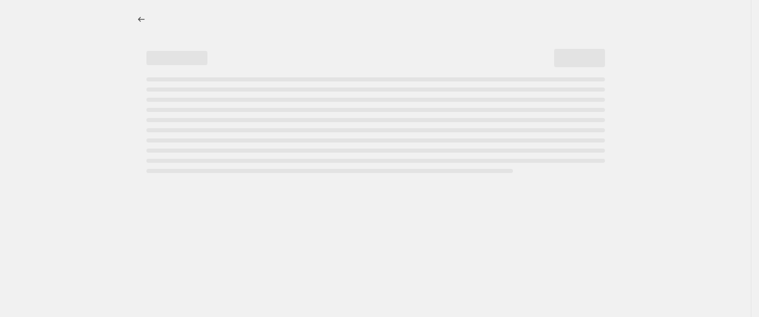
select select "percentage"
select select "no_change"
select select "collection"
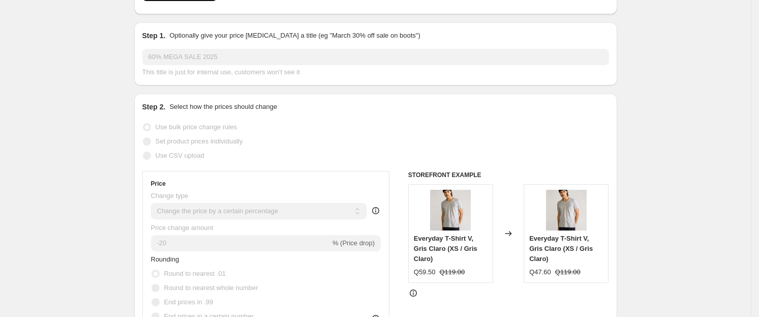
scroll to position [43, 0]
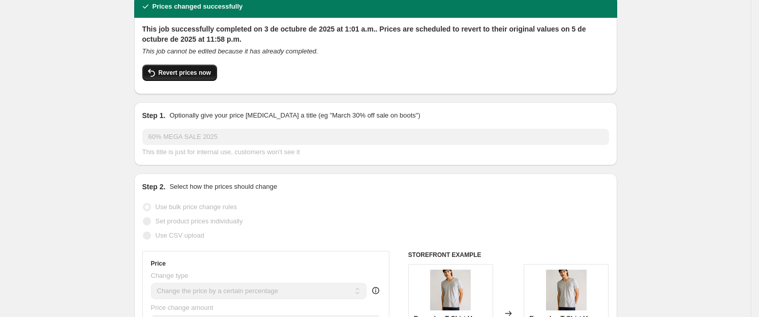
click at [205, 74] on span "Revert prices now" at bounding box center [185, 73] width 52 height 8
checkbox input "false"
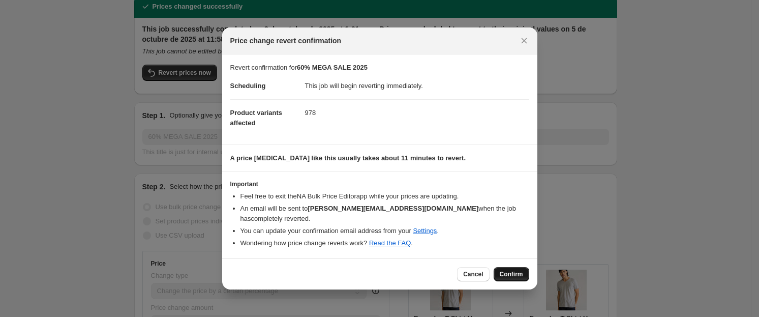
click at [504, 272] on span "Confirm" at bounding box center [511, 274] width 23 height 8
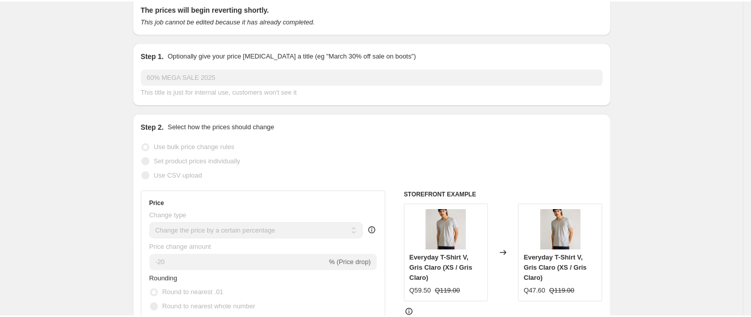
scroll to position [0, 0]
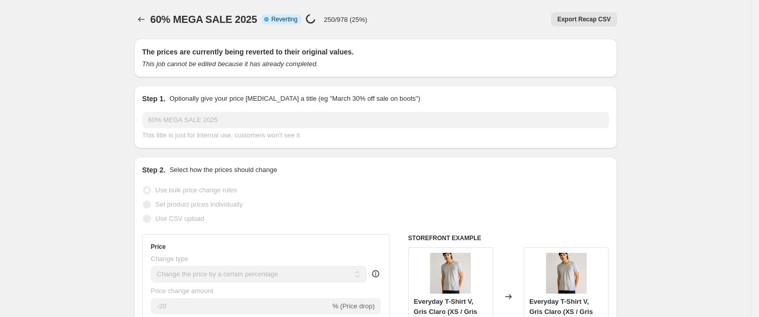
click at [191, 103] on p "Optionally give your price [MEDICAL_DATA] a title (eg "March 30% off sale on bo…" at bounding box center [294, 99] width 251 height 10
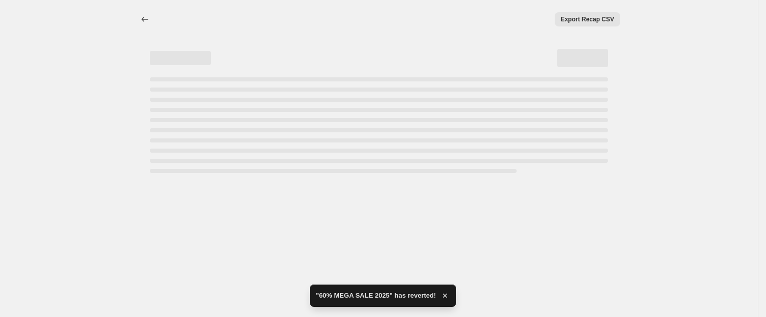
select select "percentage"
select select "no_change"
select select "collection"
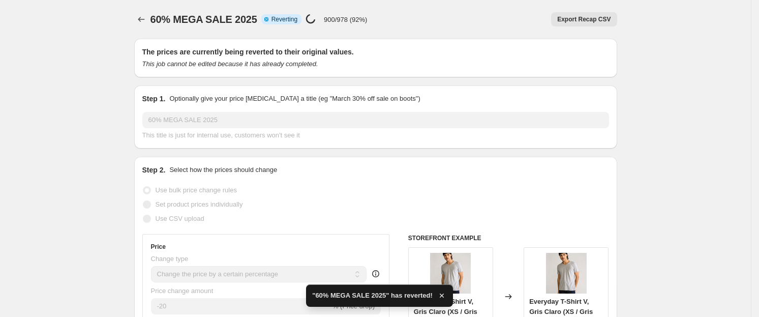
checkbox input "true"
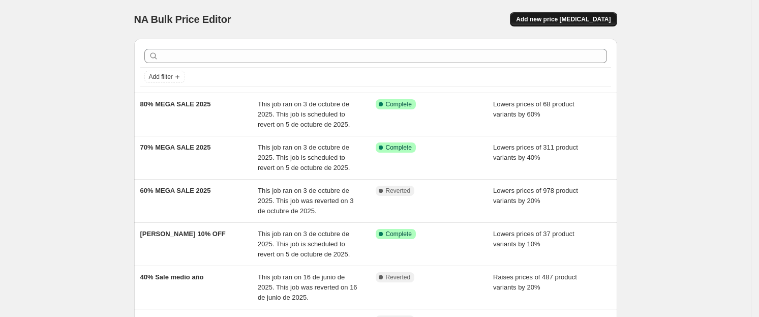
click at [589, 18] on span "Add new price [MEDICAL_DATA]" at bounding box center [563, 19] width 95 height 8
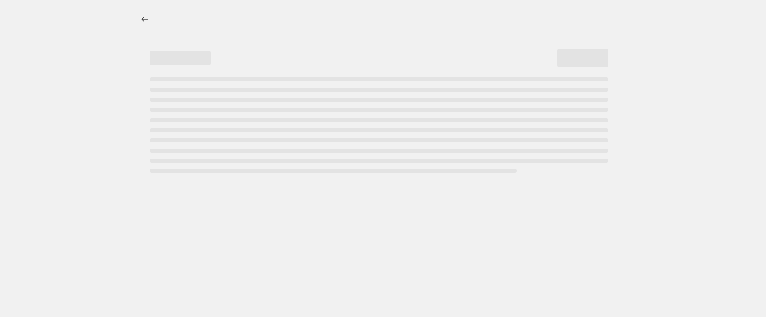
select select "percentage"
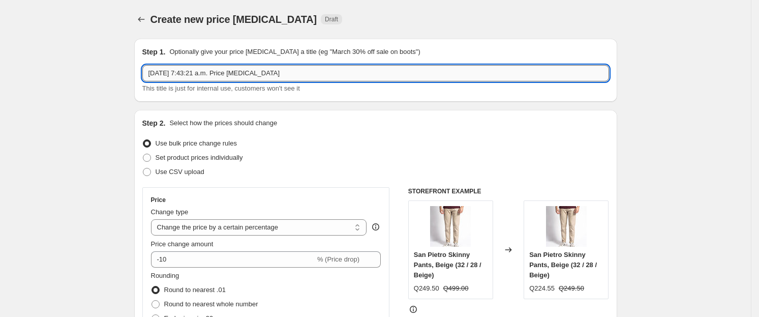
click at [309, 75] on input "[DATE] 7:43:21 a.m. Price [MEDICAL_DATA]" at bounding box center [375, 73] width 467 height 16
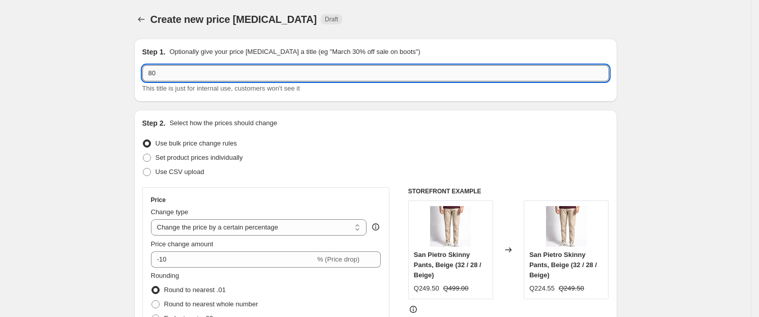
type input "8"
type input "60% MEGA SALE 2025"
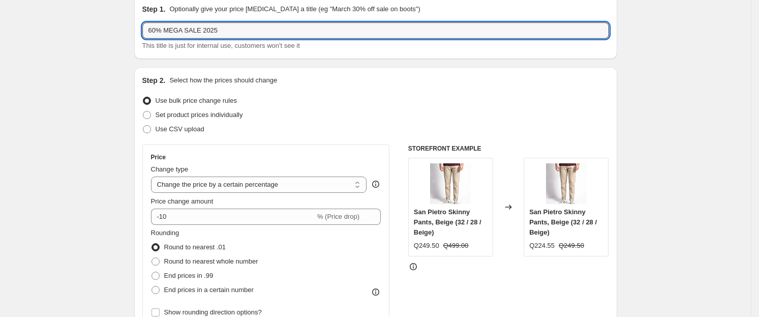
scroll to position [50, 0]
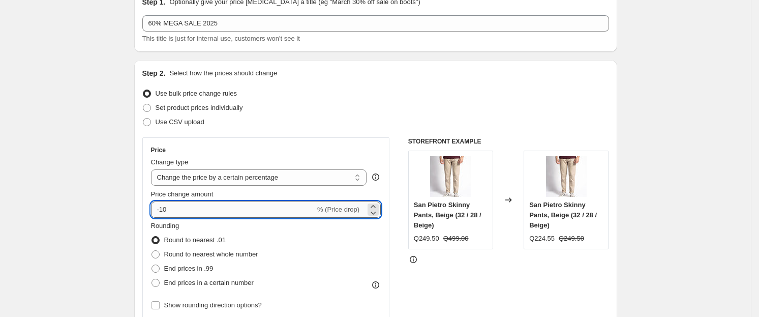
click at [205, 206] on input "-10" at bounding box center [233, 209] width 164 height 16
type input "-1"
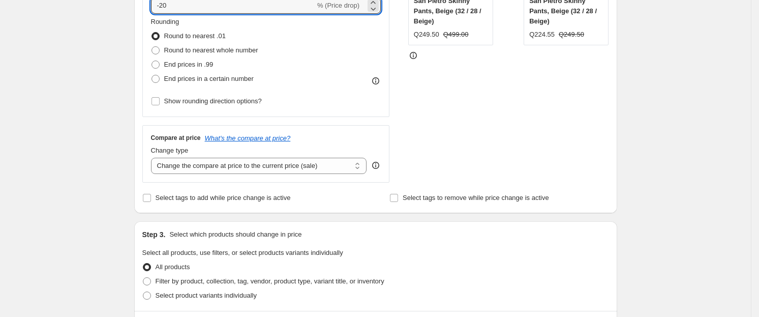
scroll to position [263, 0]
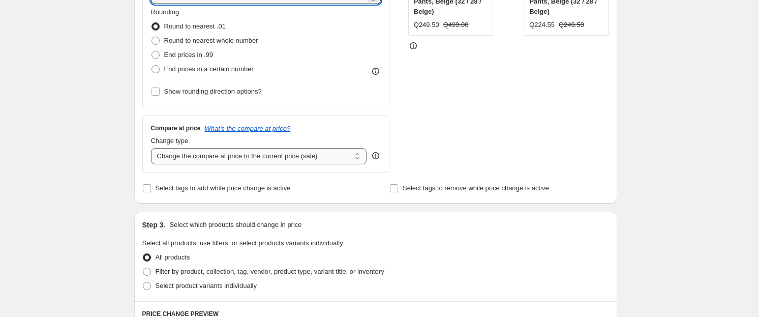
type input "-20"
click at [274, 160] on select "Change the compare at price to the current price (sale) Change the compare at p…" at bounding box center [259, 156] width 216 height 16
select select "no_change"
click at [154, 148] on select "Change the compare at price to the current price (sale) Change the compare at p…" at bounding box center [259, 156] width 216 height 16
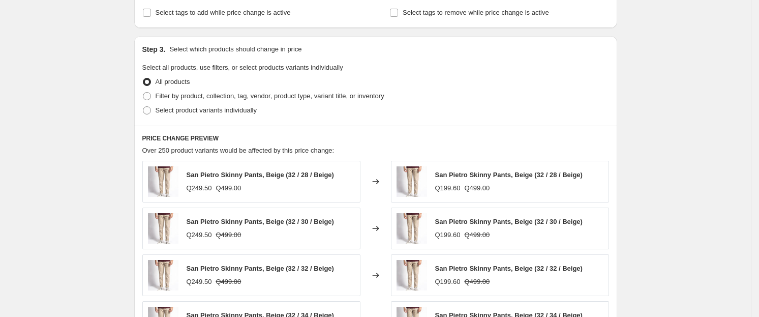
scroll to position [443, 0]
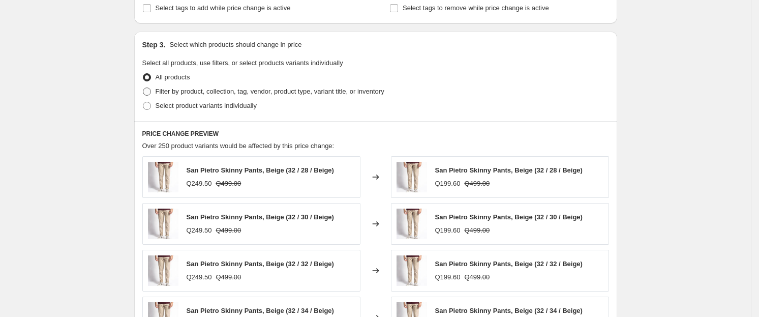
click at [190, 91] on span "Filter by product, collection, tag, vendor, product type, variant title, or inv…" at bounding box center [270, 91] width 229 height 8
click at [143, 88] on input "Filter by product, collection, tag, vendor, product type, variant title, or inv…" at bounding box center [143, 87] width 1 height 1
radio input "true"
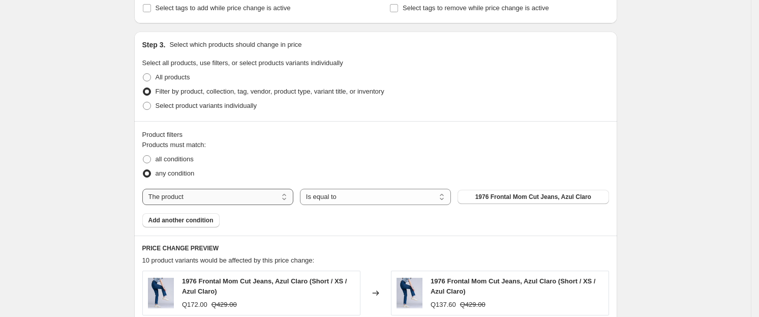
click at [275, 199] on select "The product The product's collection The product's tag The product's vendor The…" at bounding box center [217, 197] width 151 height 16
select select "collection"
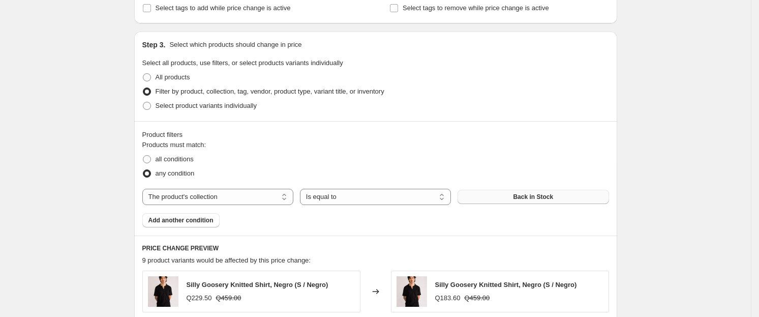
click at [539, 202] on button "Back in Stock" at bounding box center [532, 197] width 151 height 14
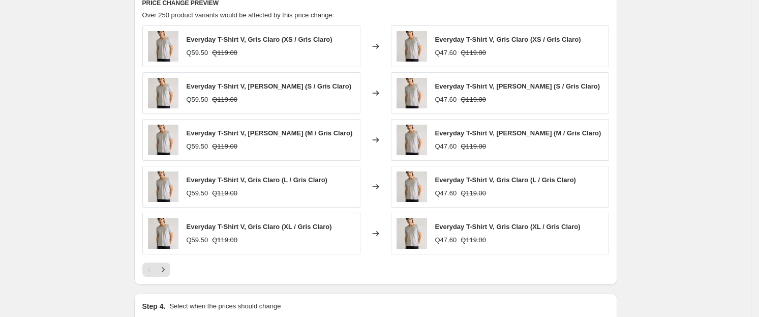
scroll to position [816, 0]
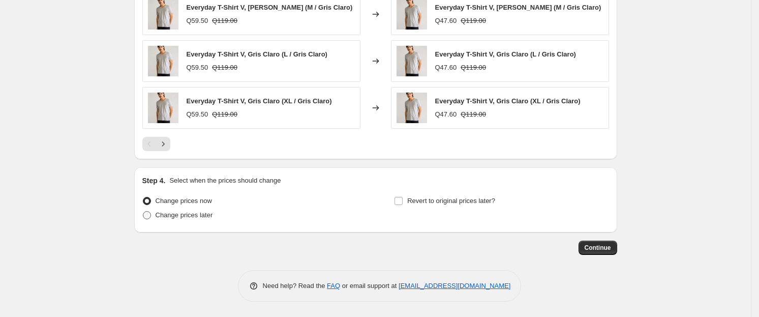
click at [209, 217] on span "Change prices later" at bounding box center [184, 215] width 57 height 8
click at [143, 211] on input "Change prices later" at bounding box center [143, 211] width 1 height 1
radio input "true"
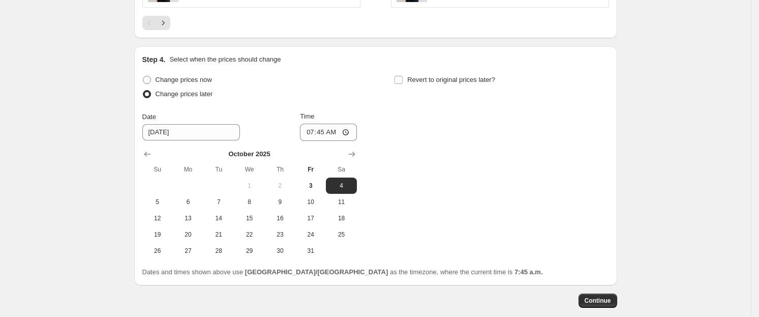
scroll to position [990, 0]
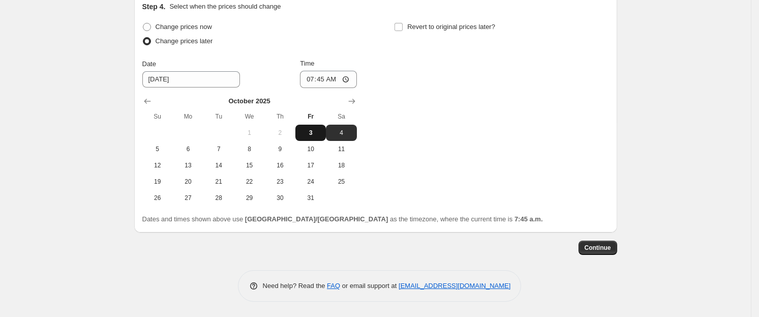
click at [310, 138] on button "3" at bounding box center [310, 133] width 30 height 16
type input "[DATE]"
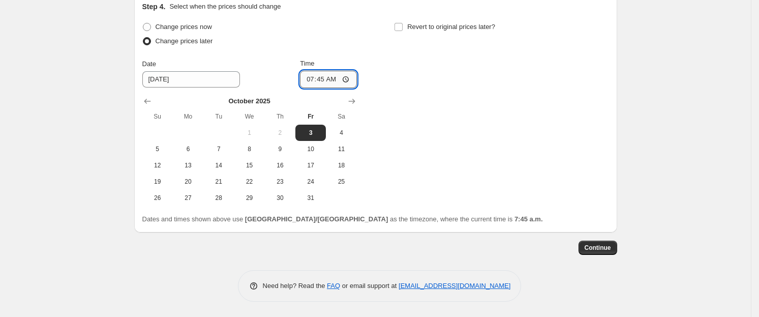
click at [348, 81] on input "07:45" at bounding box center [328, 79] width 57 height 17
type input "07:50"
click at [498, 104] on div "Change prices now Change prices later Date [DATE] Time 07:50 [DATE] Su Mo Tu We…" at bounding box center [375, 113] width 467 height 186
click at [397, 26] on input "Revert to original prices later?" at bounding box center [398, 27] width 8 height 8
checkbox input "true"
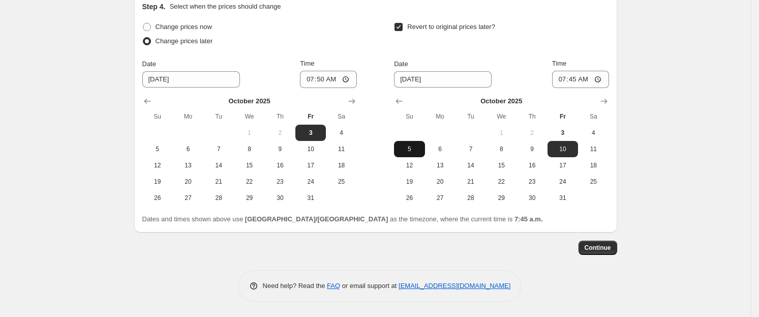
click at [420, 150] on span "5" at bounding box center [409, 149] width 22 height 8
type input "[DATE]"
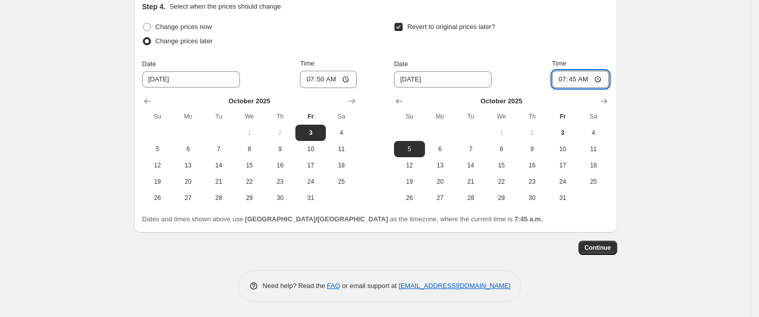
click at [605, 81] on input "07:45" at bounding box center [580, 79] width 57 height 17
type input "23:59"
click at [607, 249] on span "Continue" at bounding box center [597, 247] width 26 height 8
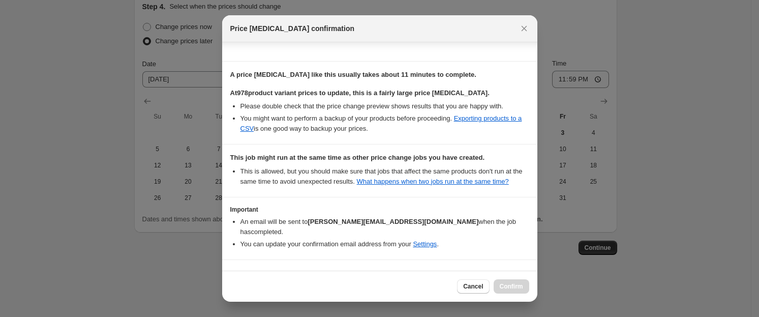
scroll to position [166, 0]
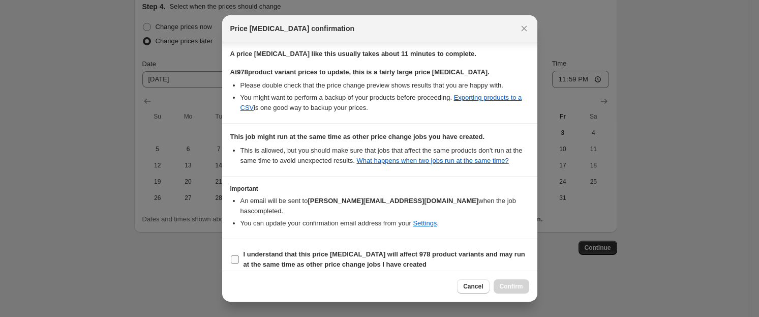
click at [254, 250] on b "I understand that this price [MEDICAL_DATA] will affect 978 product variants an…" at bounding box center [384, 259] width 282 height 18
click at [239, 255] on input "I understand that this price [MEDICAL_DATA] will affect 978 product variants an…" at bounding box center [235, 259] width 8 height 8
checkbox input "true"
click at [523, 289] on button "Confirm" at bounding box center [511, 286] width 36 height 14
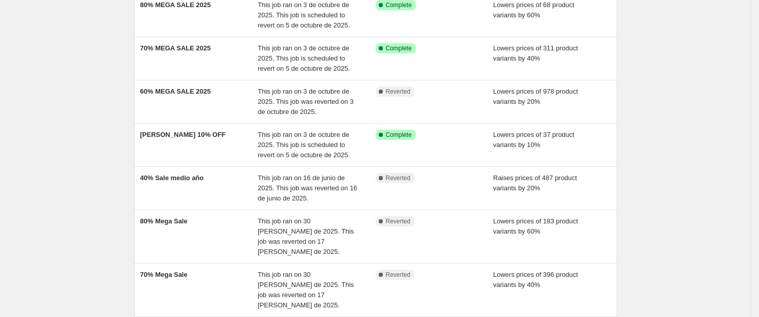
scroll to position [159, 0]
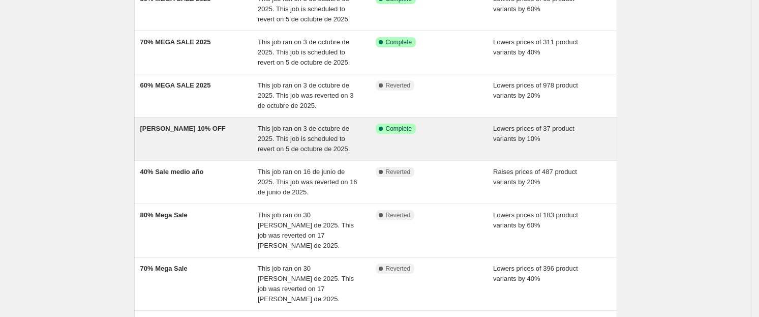
click at [170, 142] on div "[PERSON_NAME] 10% OFF" at bounding box center [199, 138] width 118 height 30
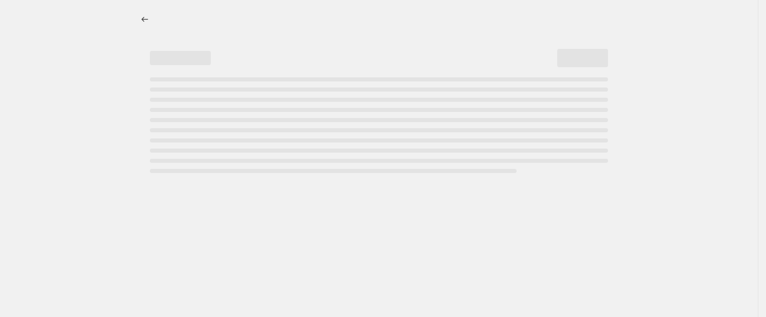
select select "percentage"
select select "no_change"
select select "collection"
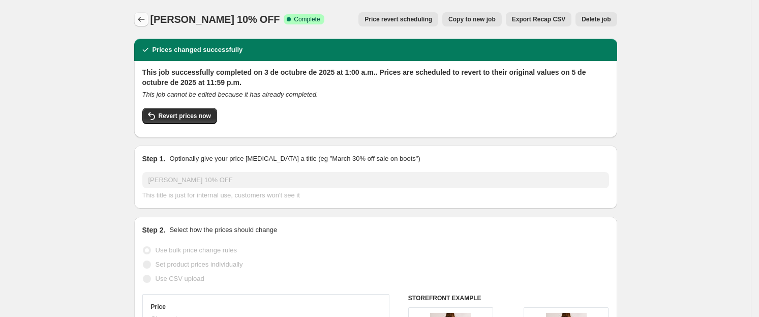
click at [146, 22] on icon "Price change jobs" at bounding box center [141, 19] width 10 height 10
